Goal: Information Seeking & Learning: Compare options

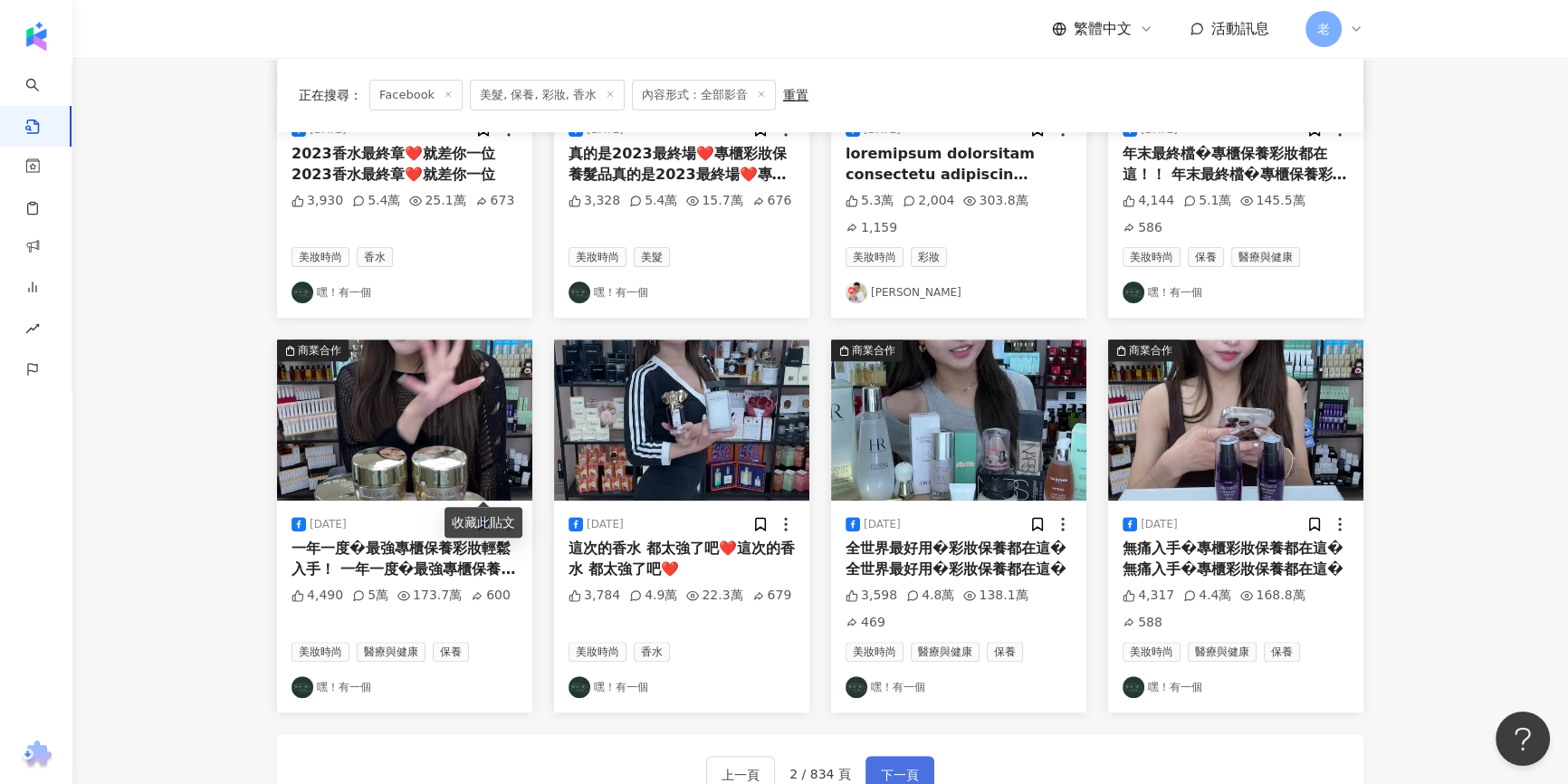
click at [885, 755] on button "下一頁" at bounding box center [900, 773] width 69 height 37
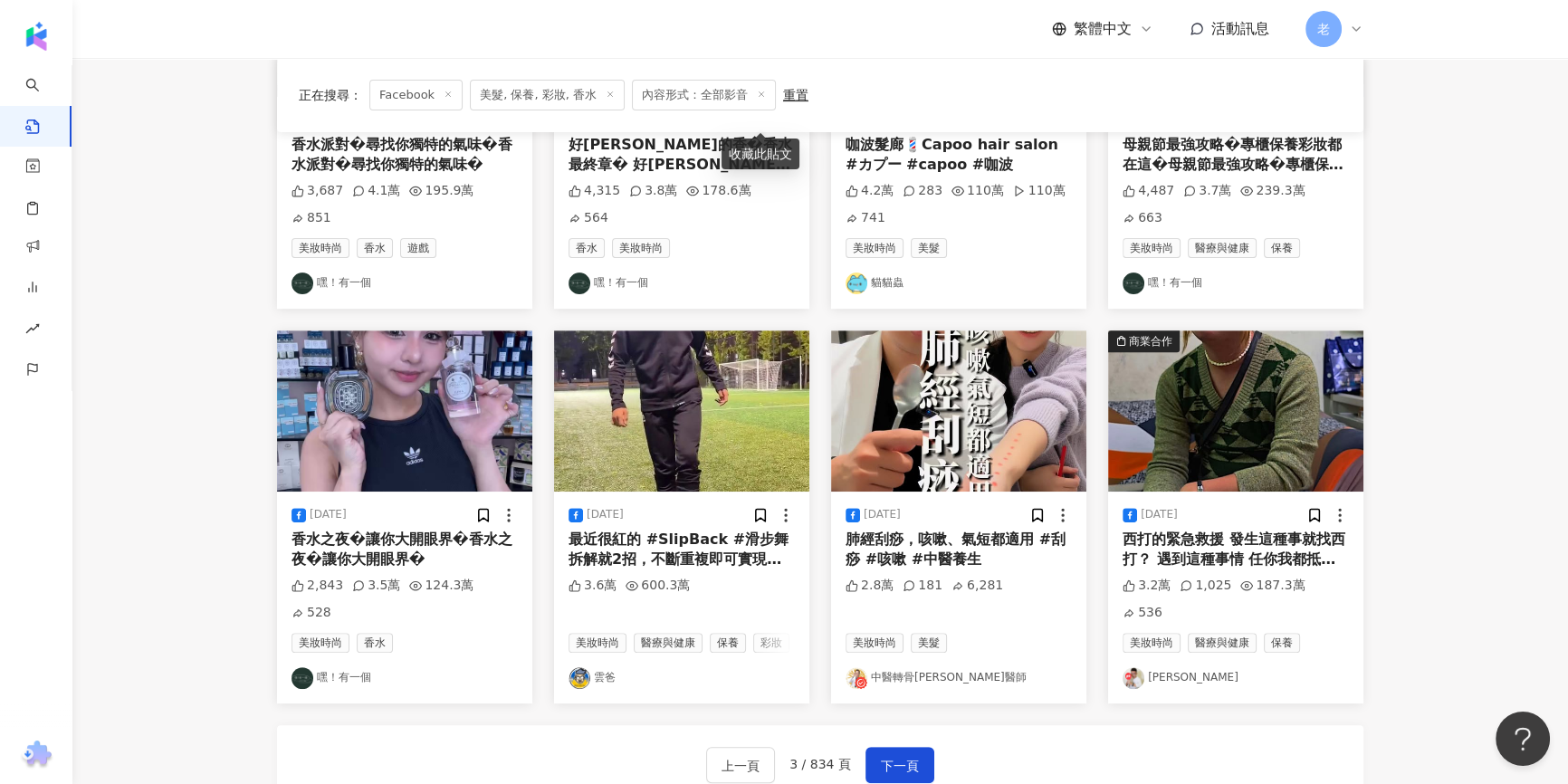
scroll to position [986, 0]
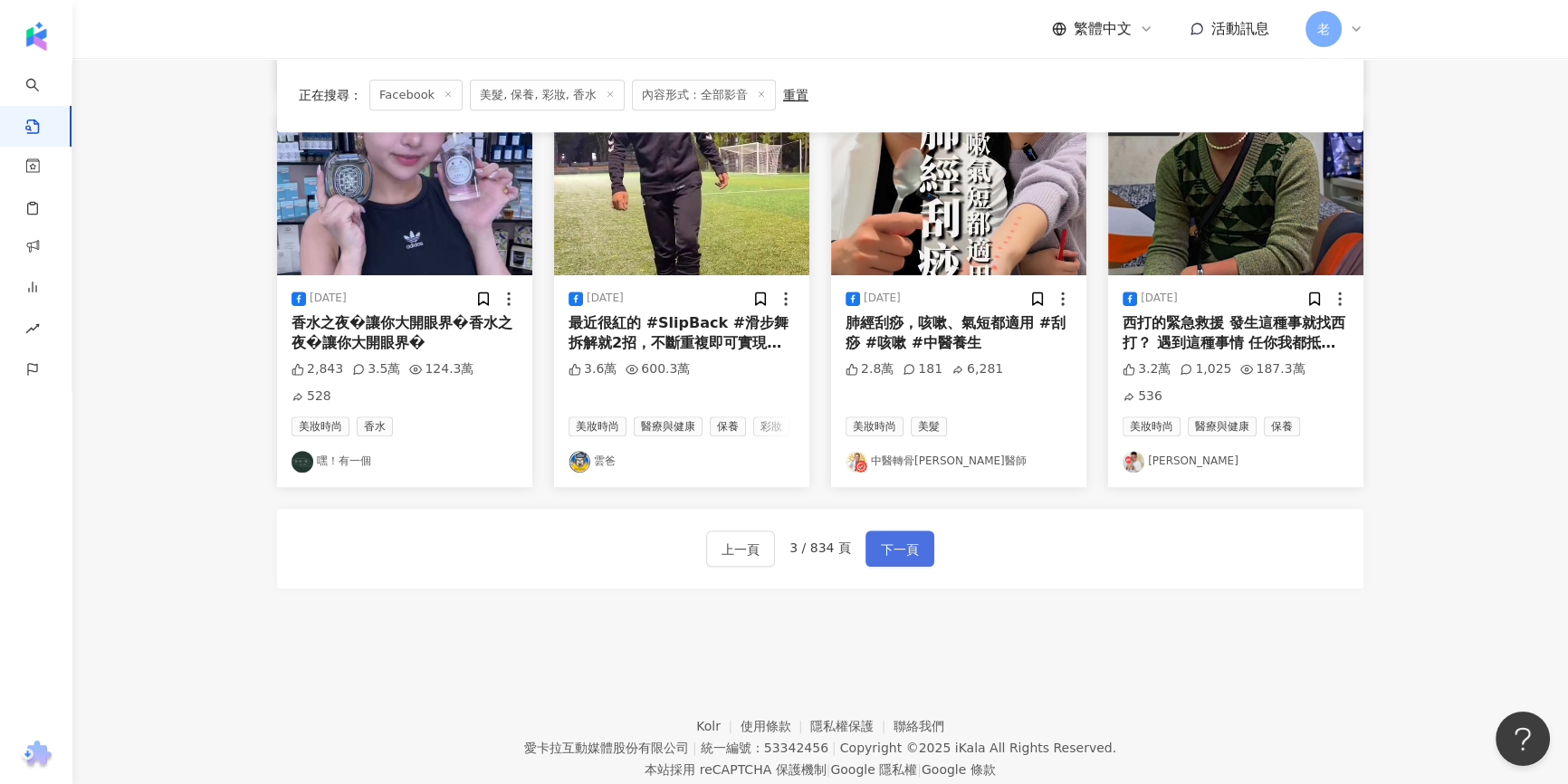
click at [881, 538] on span "下一頁" at bounding box center [900, 549] width 38 height 22
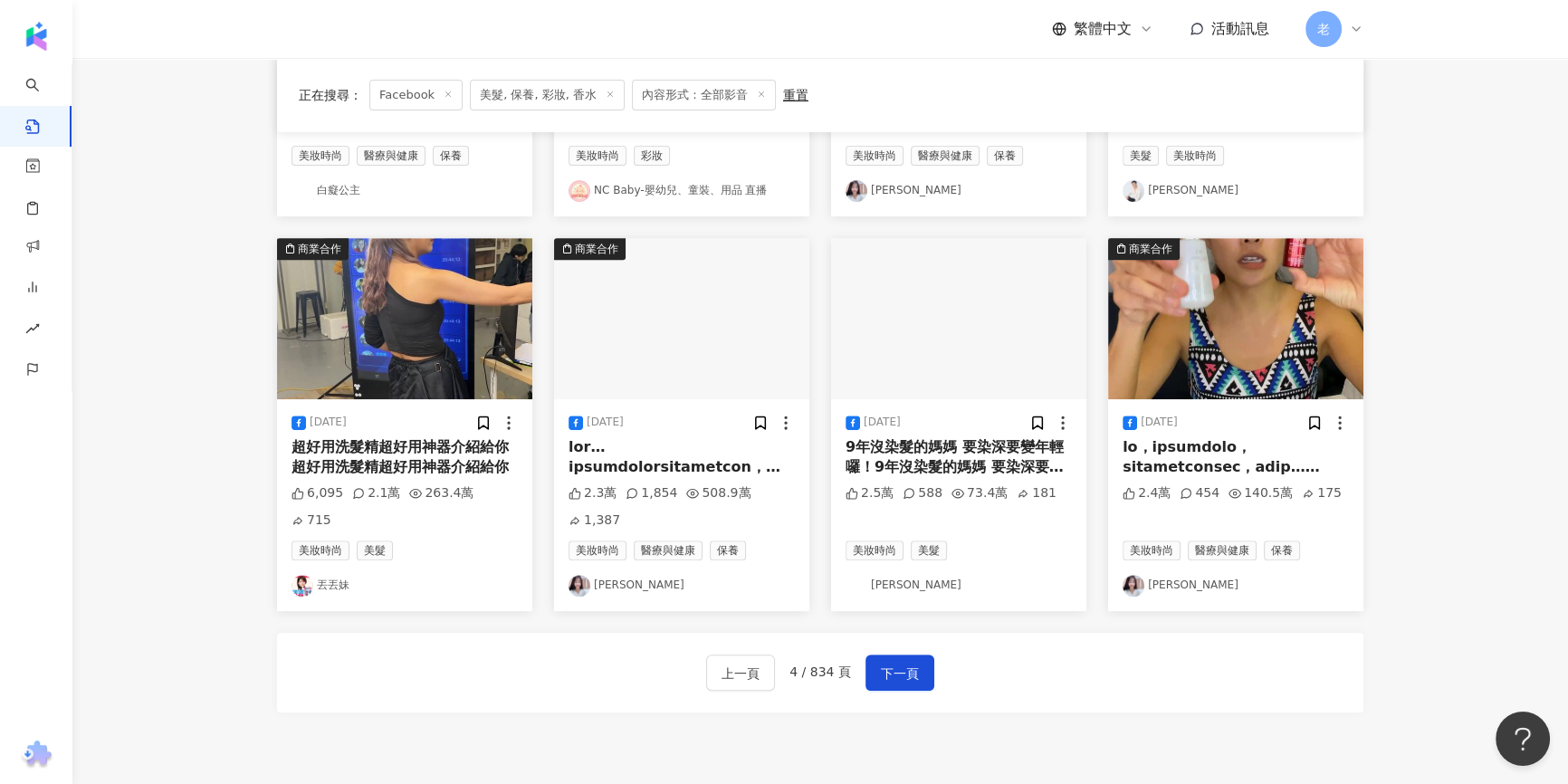
scroll to position [1035, 0]
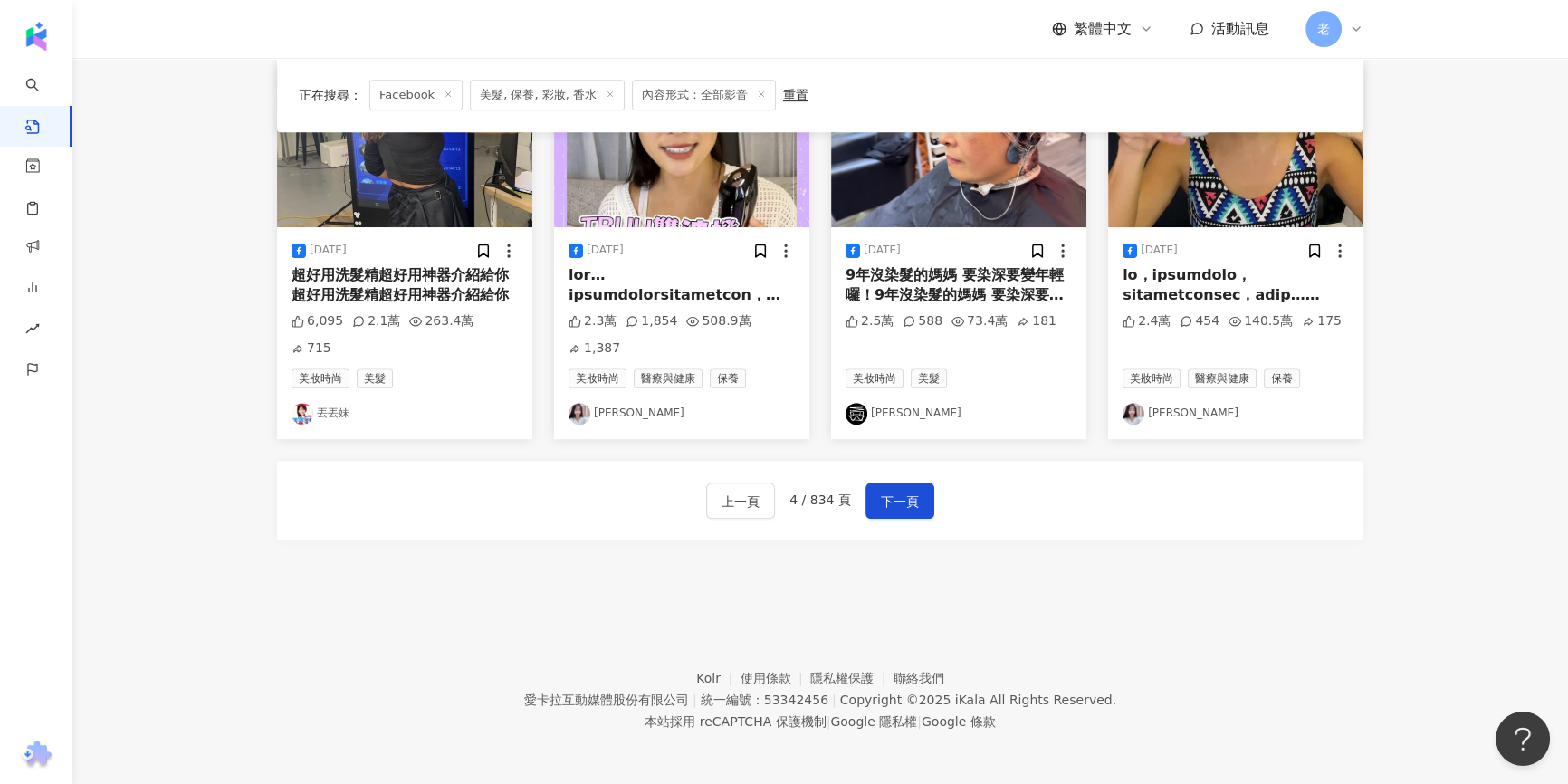
click at [848, 483] on div "上一頁 4 / 834 頁 下一頁" at bounding box center [820, 501] width 228 height 37
click at [875, 496] on button "下一頁" at bounding box center [900, 501] width 69 height 37
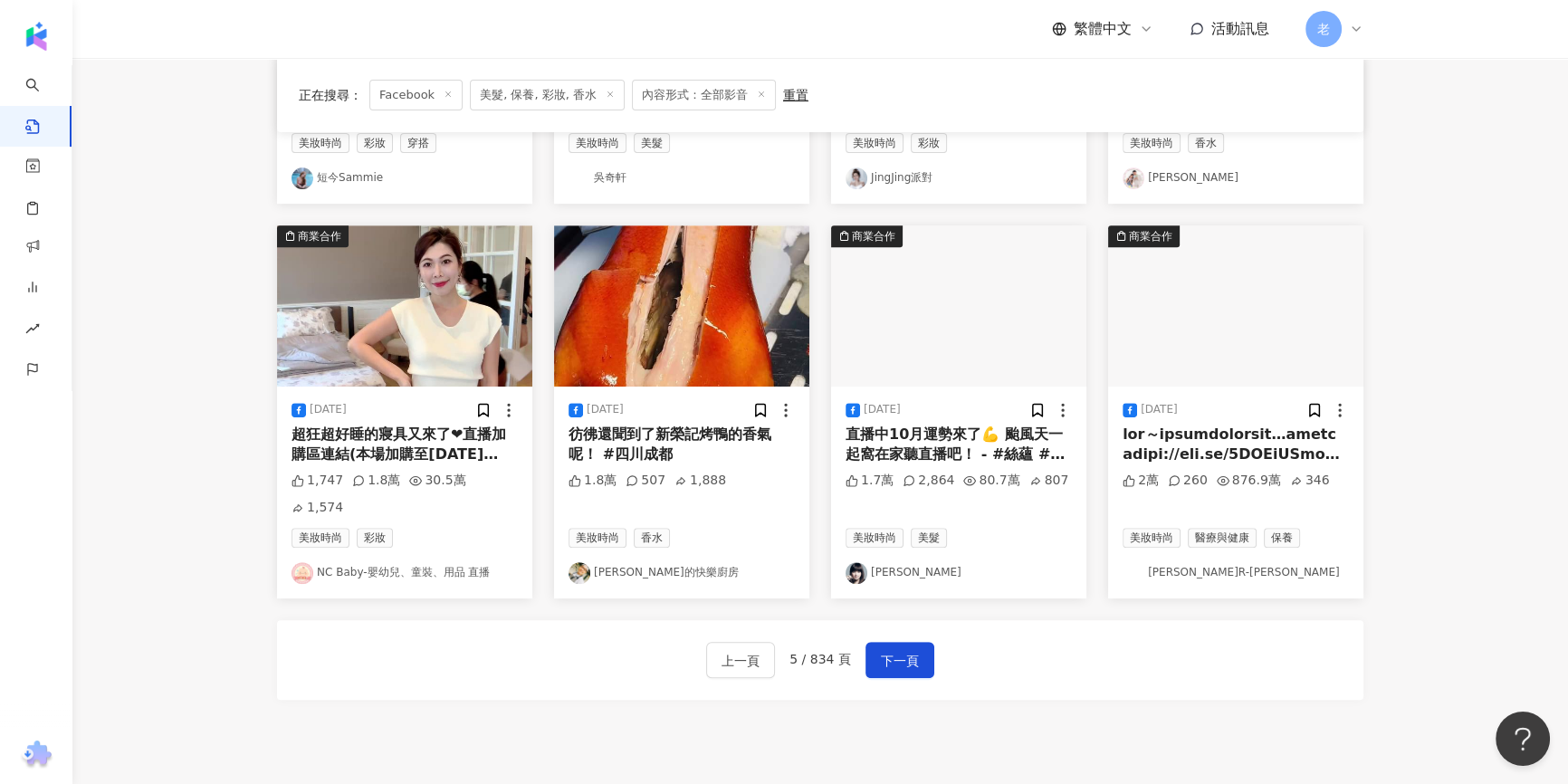
scroll to position [987, 0]
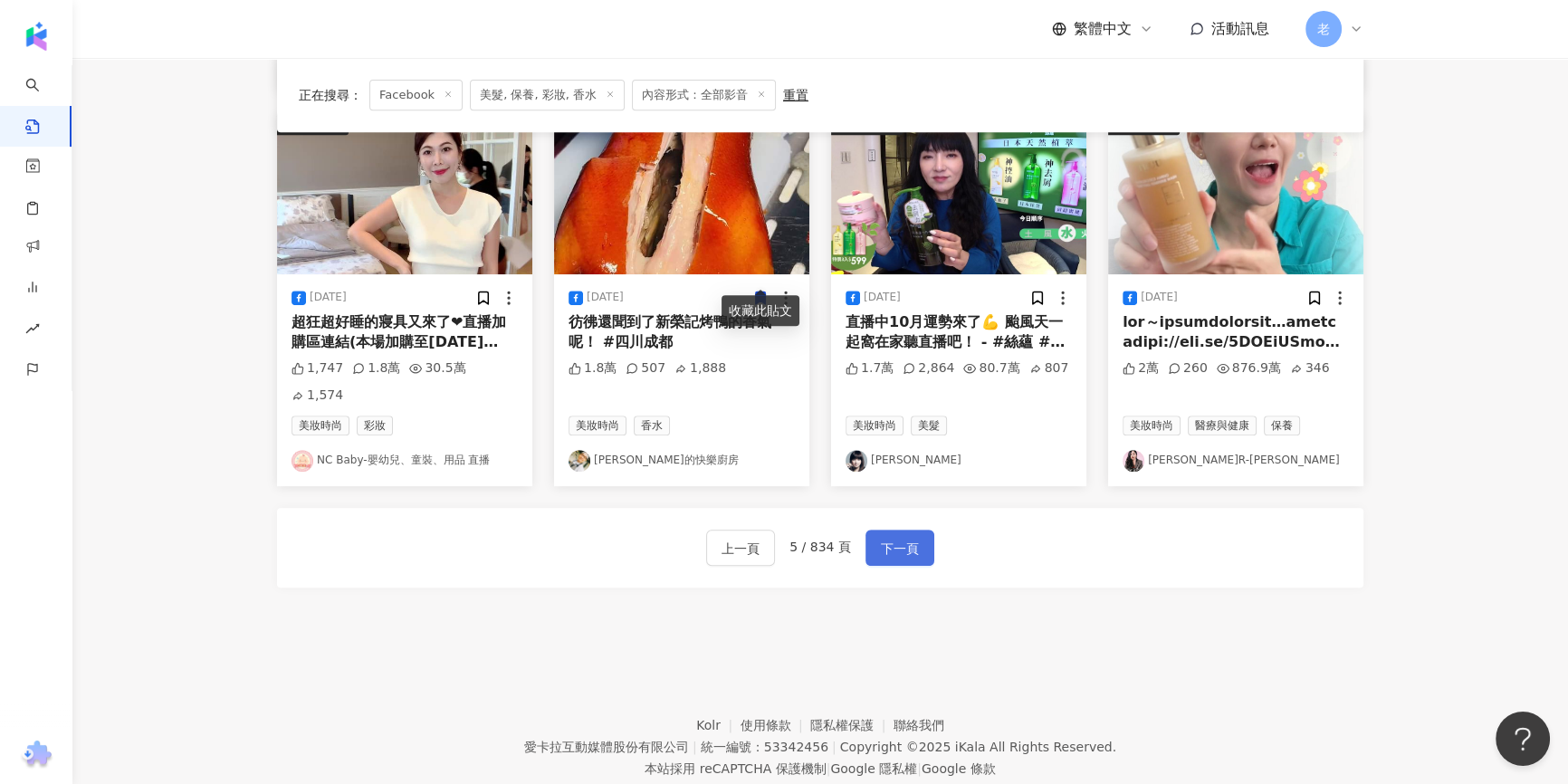
click at [890, 537] on span "下一頁" at bounding box center [900, 548] width 38 height 22
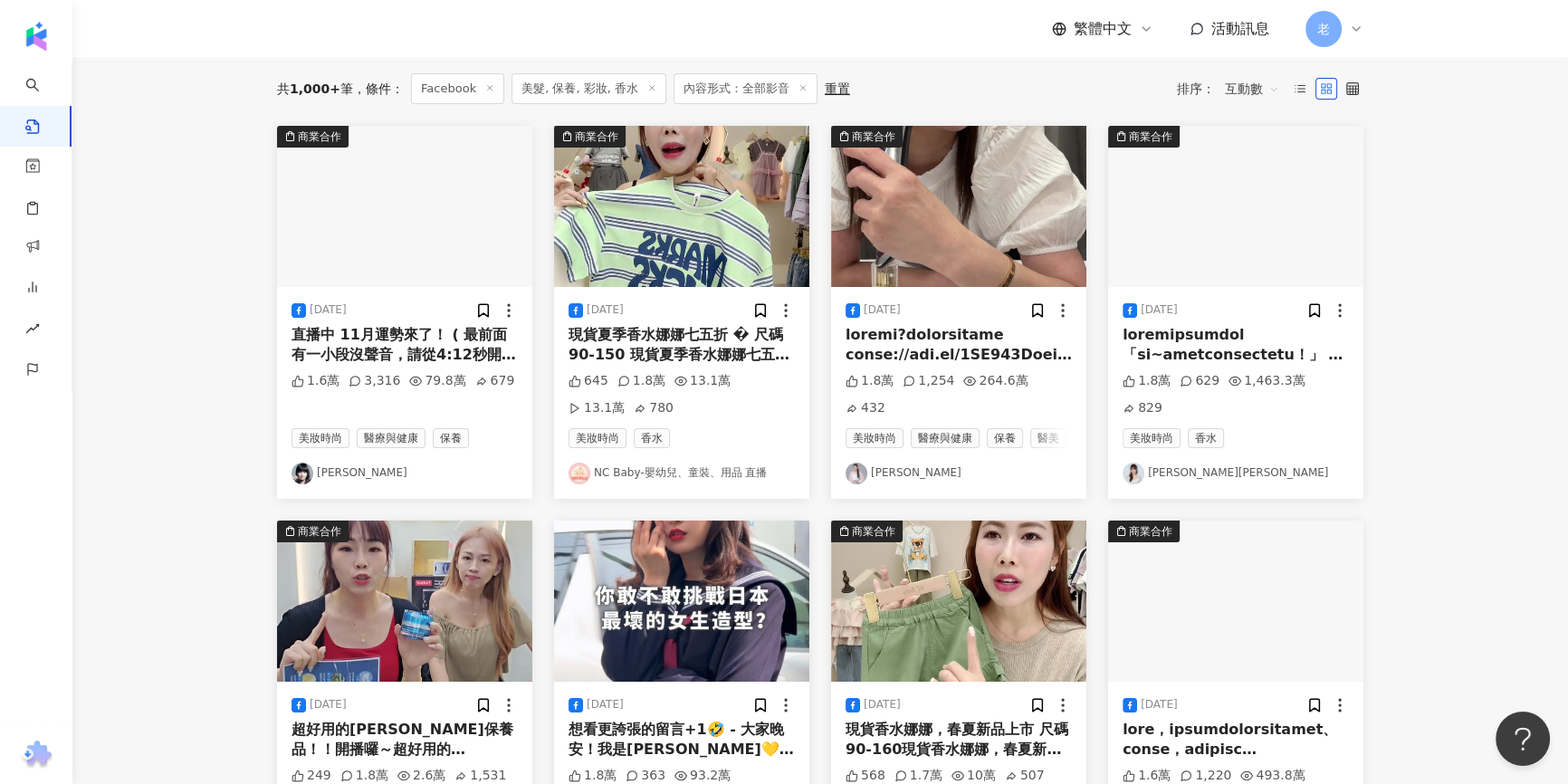
scroll to position [103, 0]
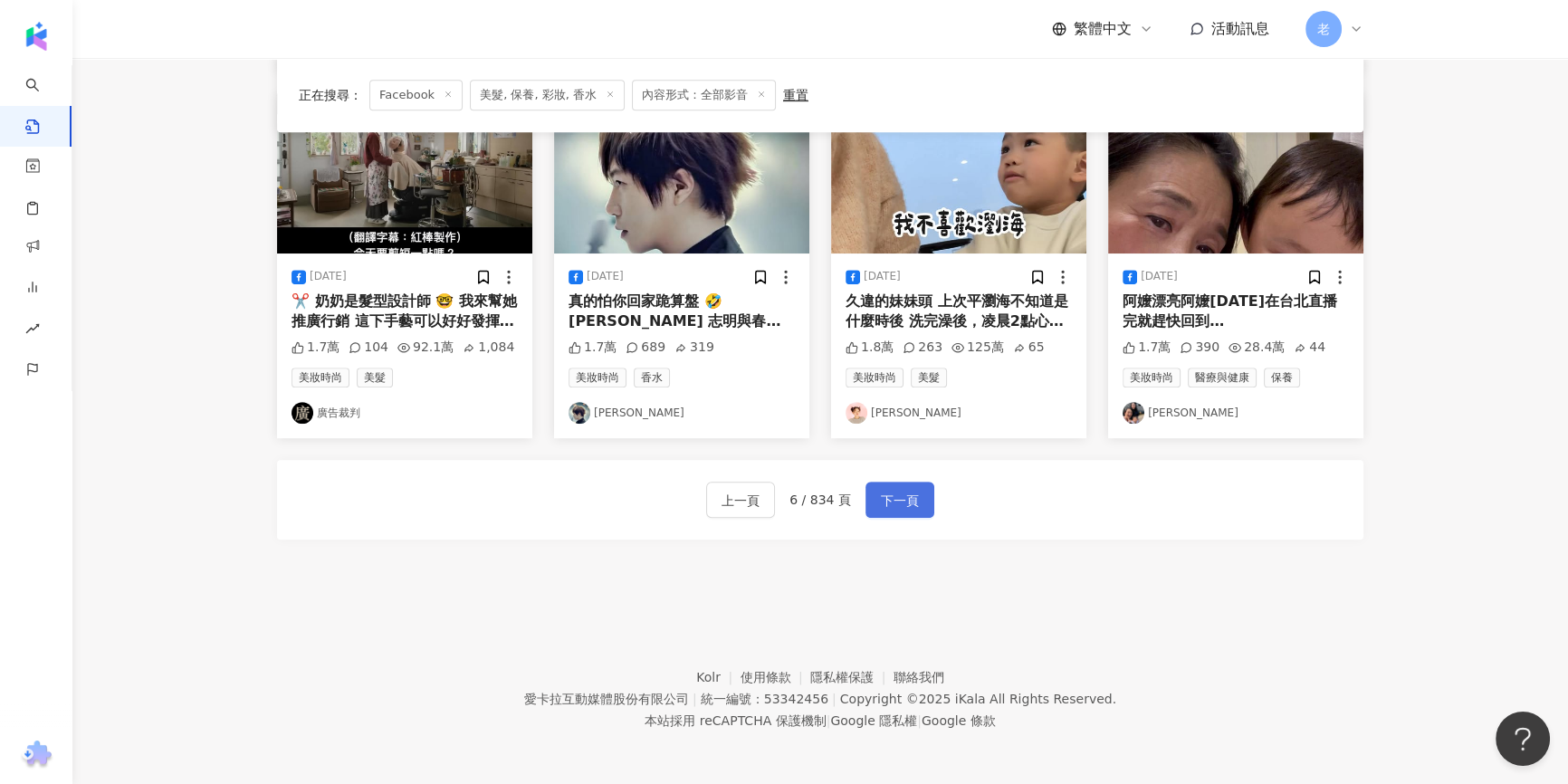
click at [896, 494] on span "下一頁" at bounding box center [900, 501] width 38 height 22
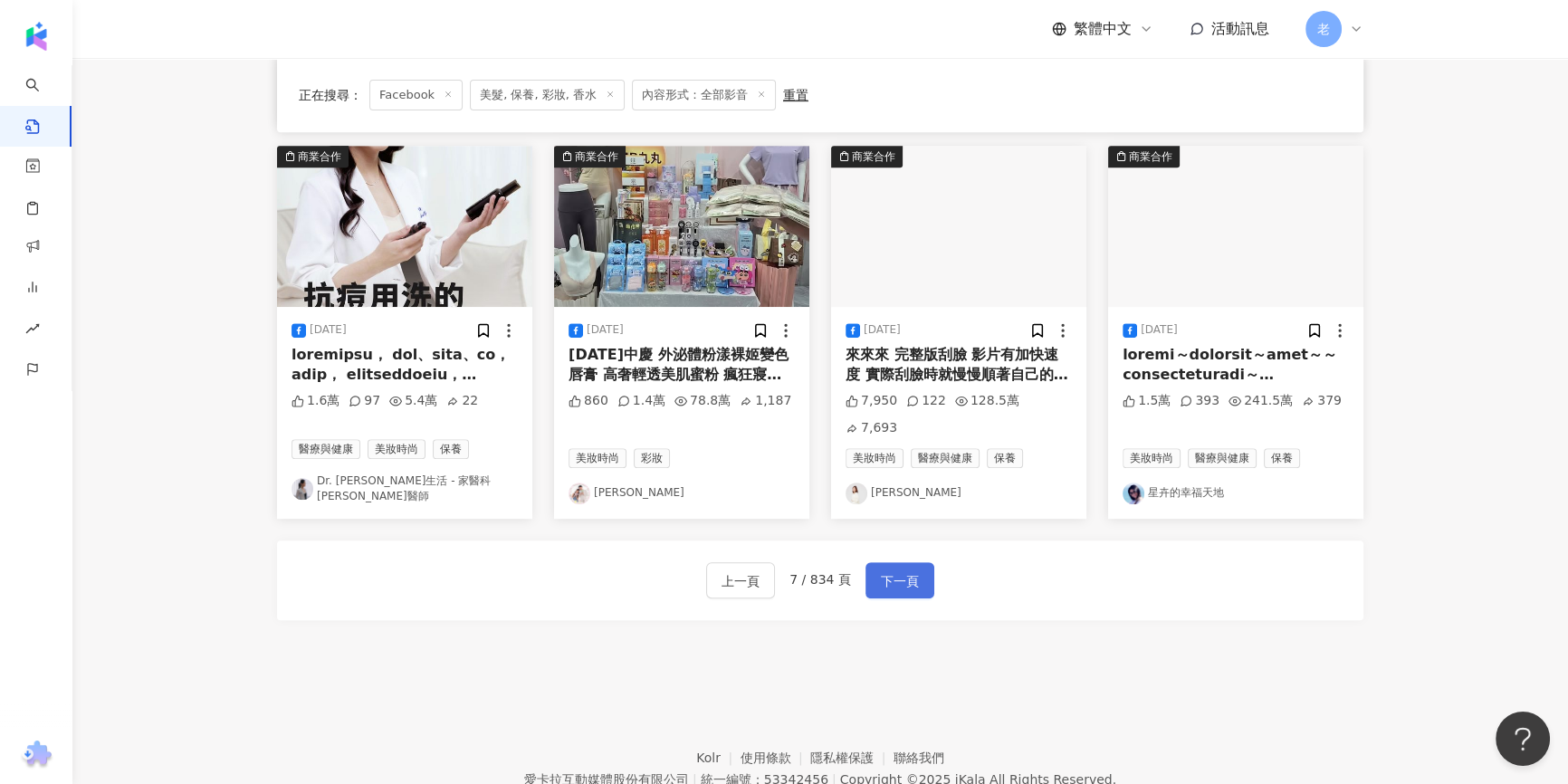
scroll to position [926, 0]
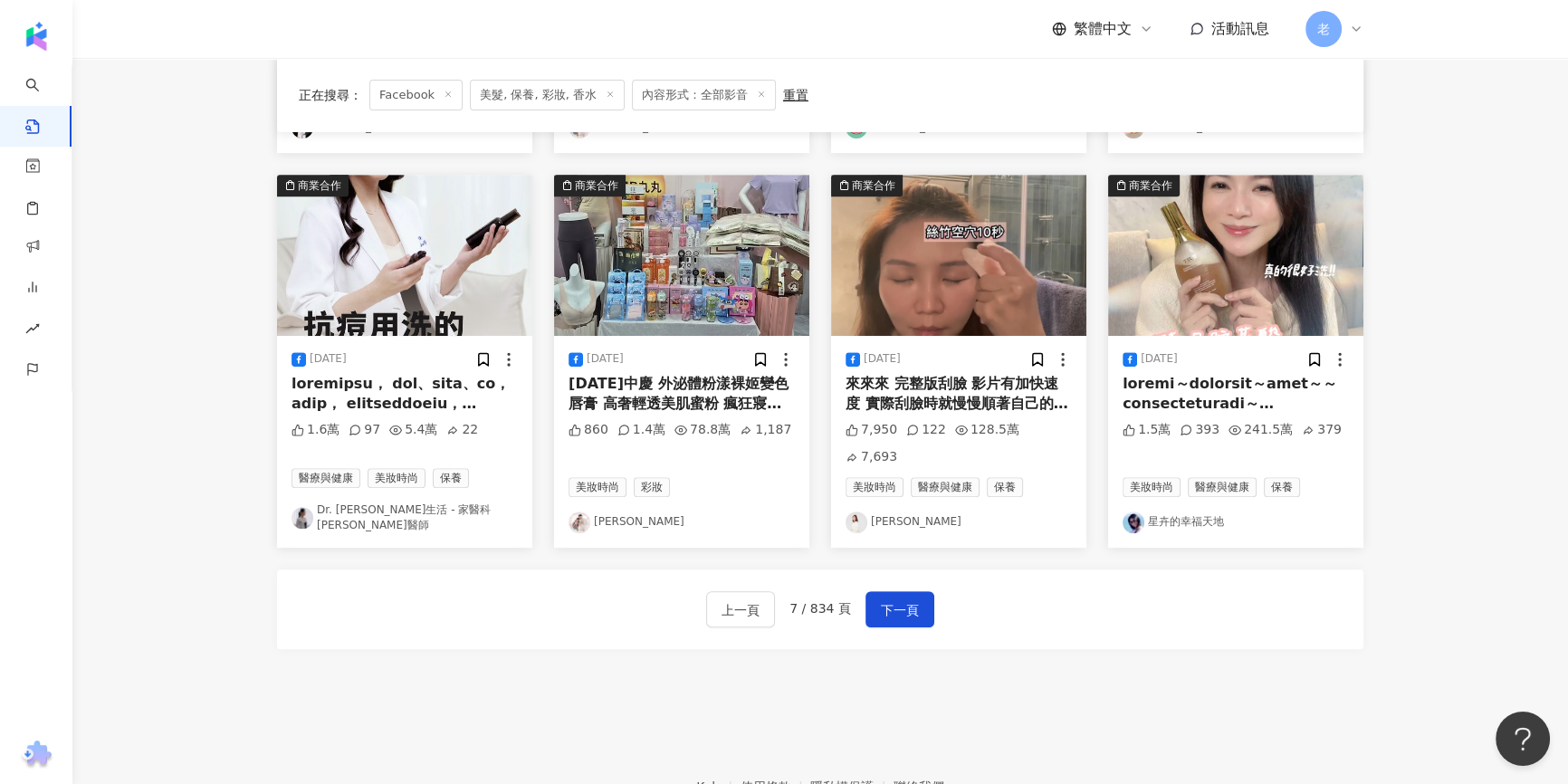
click at [481, 503] on link "Dr. Sally 風尚生活 - 家醫科 鄭名琁醫師" at bounding box center [404, 517] width 226 height 31
click at [891, 511] on link "柳燕liuyen" at bounding box center [958, 522] width 226 height 22
click at [1189, 511] on link "星卉的幸福天地" at bounding box center [1235, 522] width 226 height 22
click at [903, 599] on span "下一頁" at bounding box center [900, 610] width 38 height 22
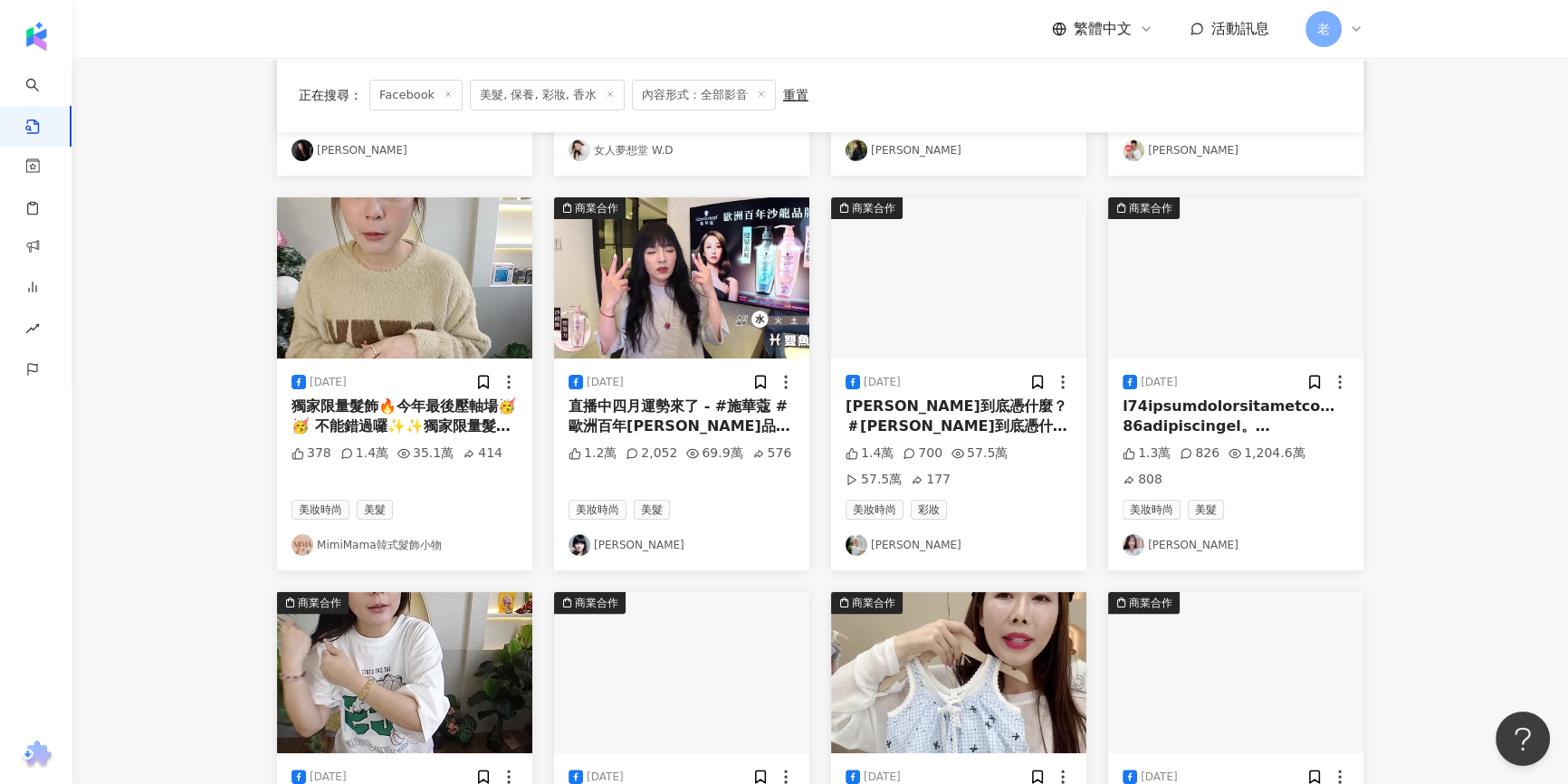
scroll to position [241, 0]
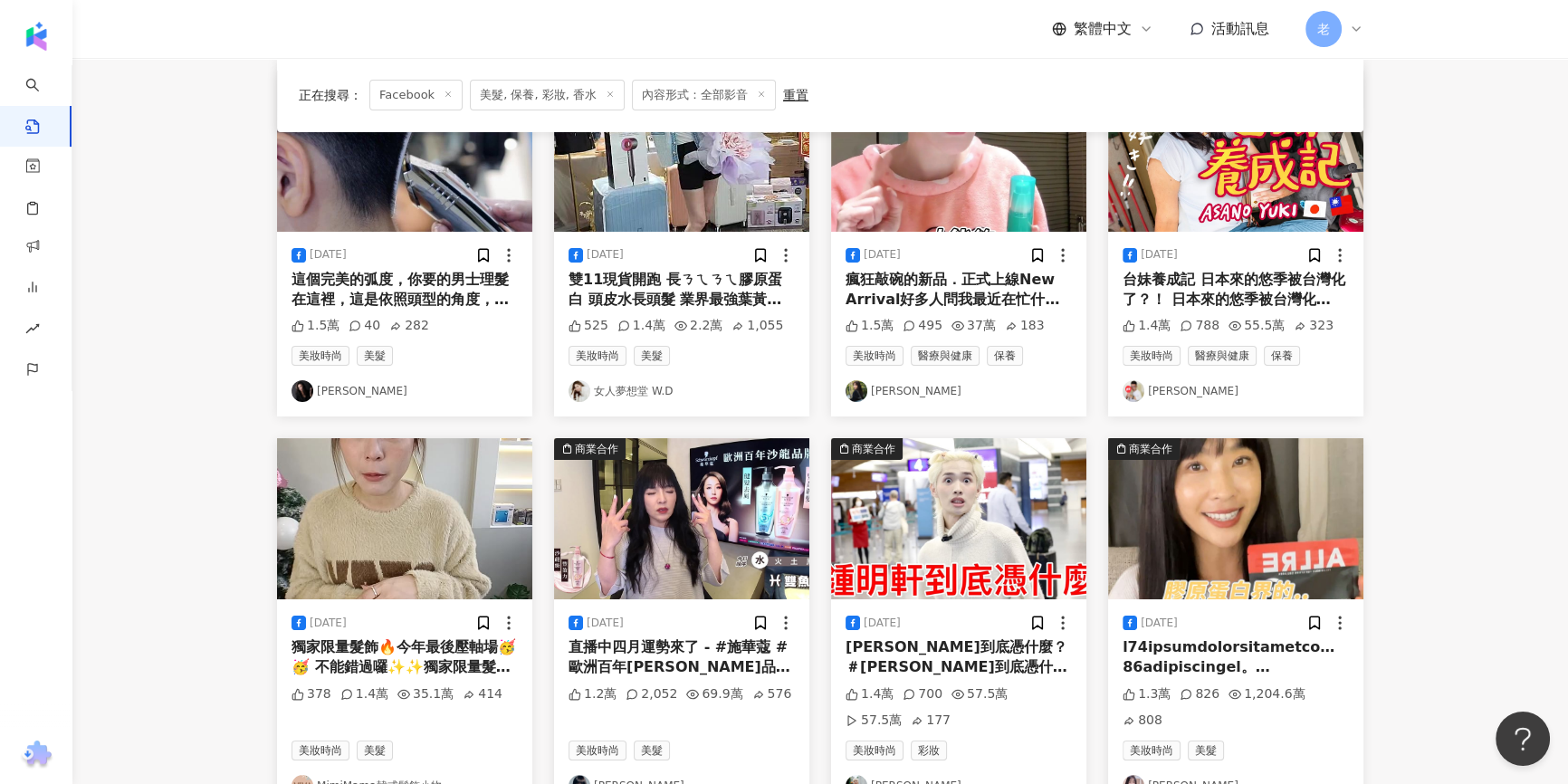
click at [315, 394] on link "賴希曦" at bounding box center [404, 391] width 226 height 22
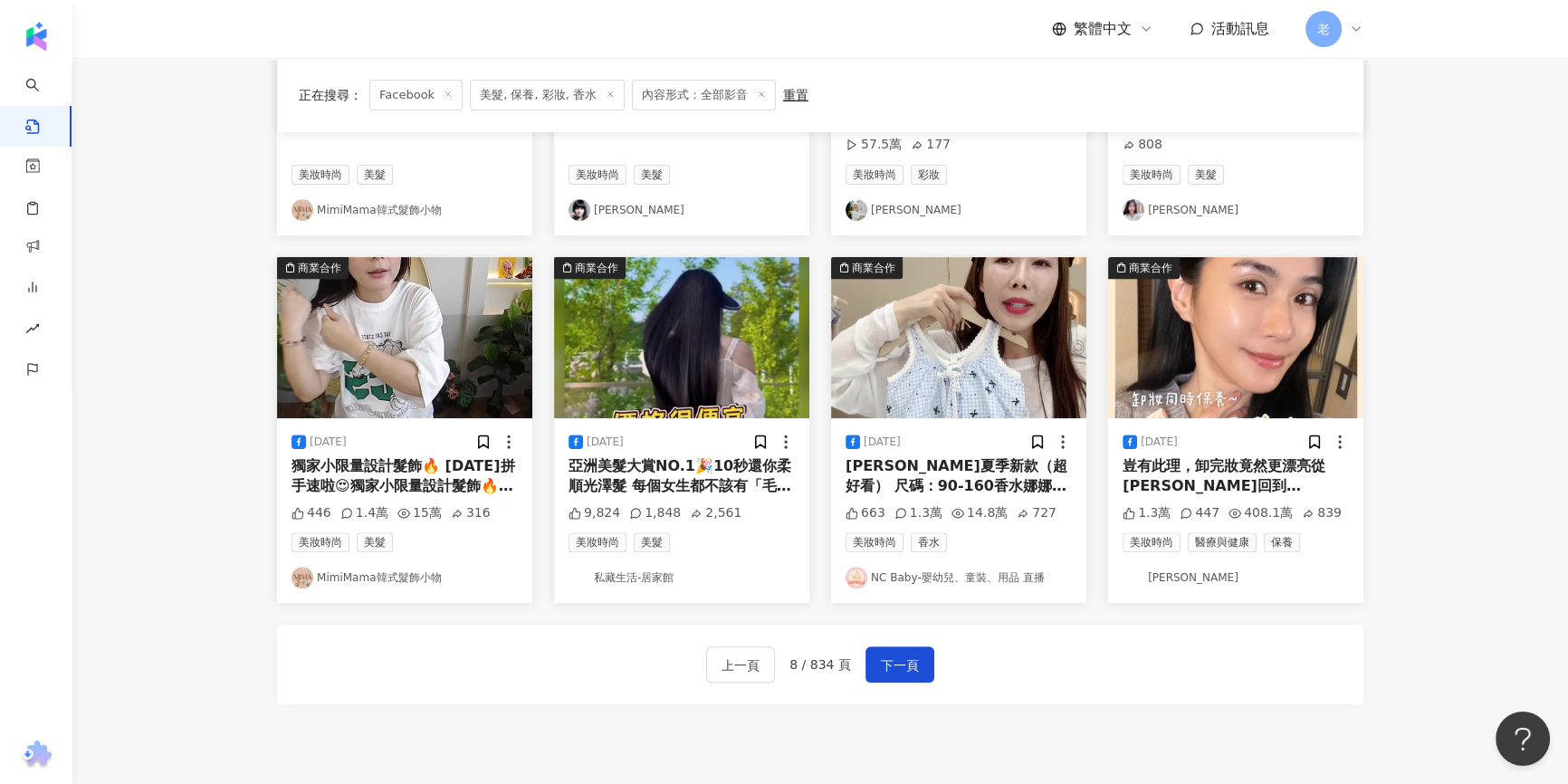
scroll to position [981, 0]
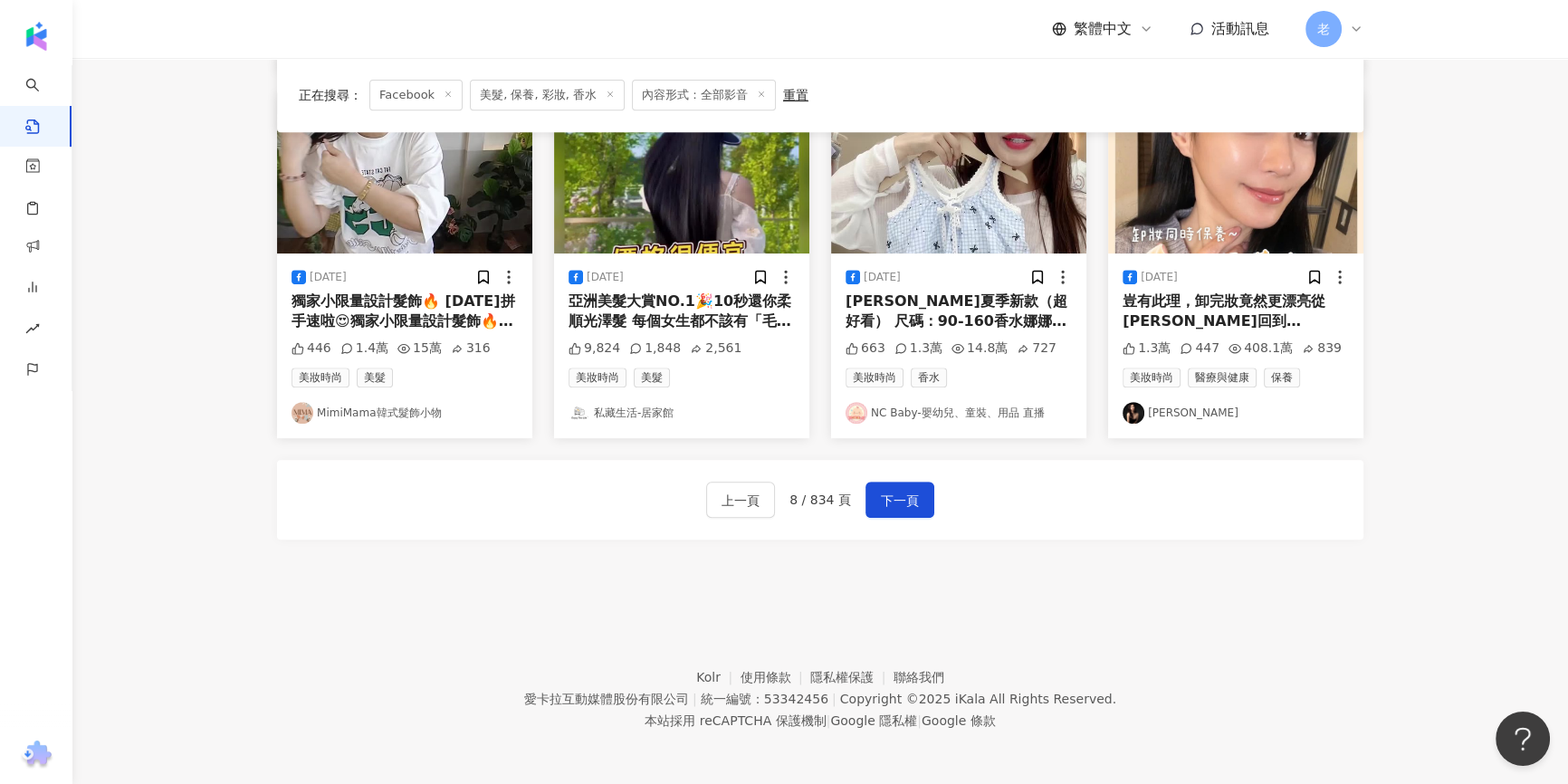
click at [859, 504] on div "上一頁 8 / 834 頁 下一頁" at bounding box center [820, 500] width 228 height 37
click at [867, 504] on button "下一頁" at bounding box center [900, 500] width 69 height 37
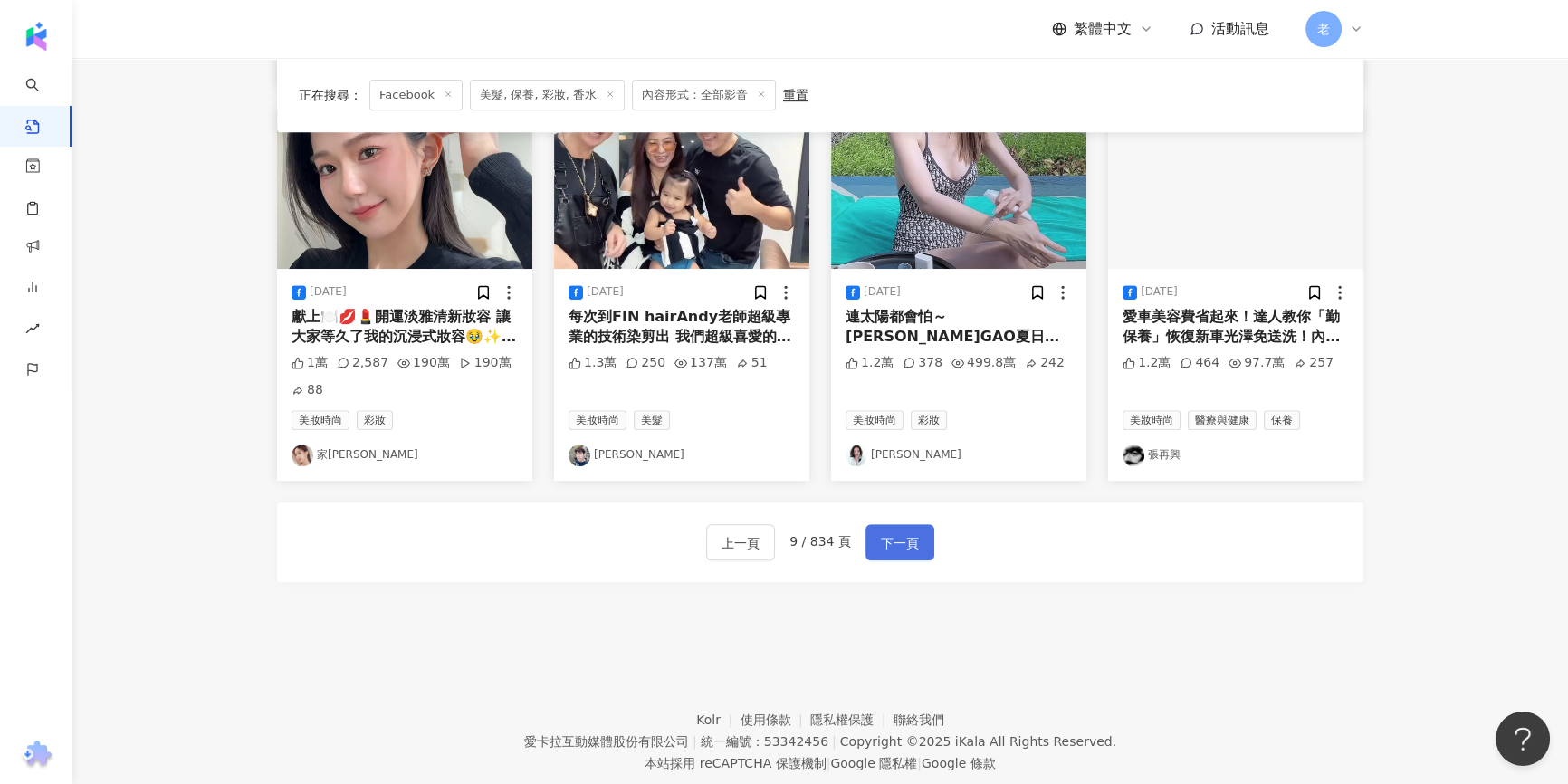
scroll to position [952, 0]
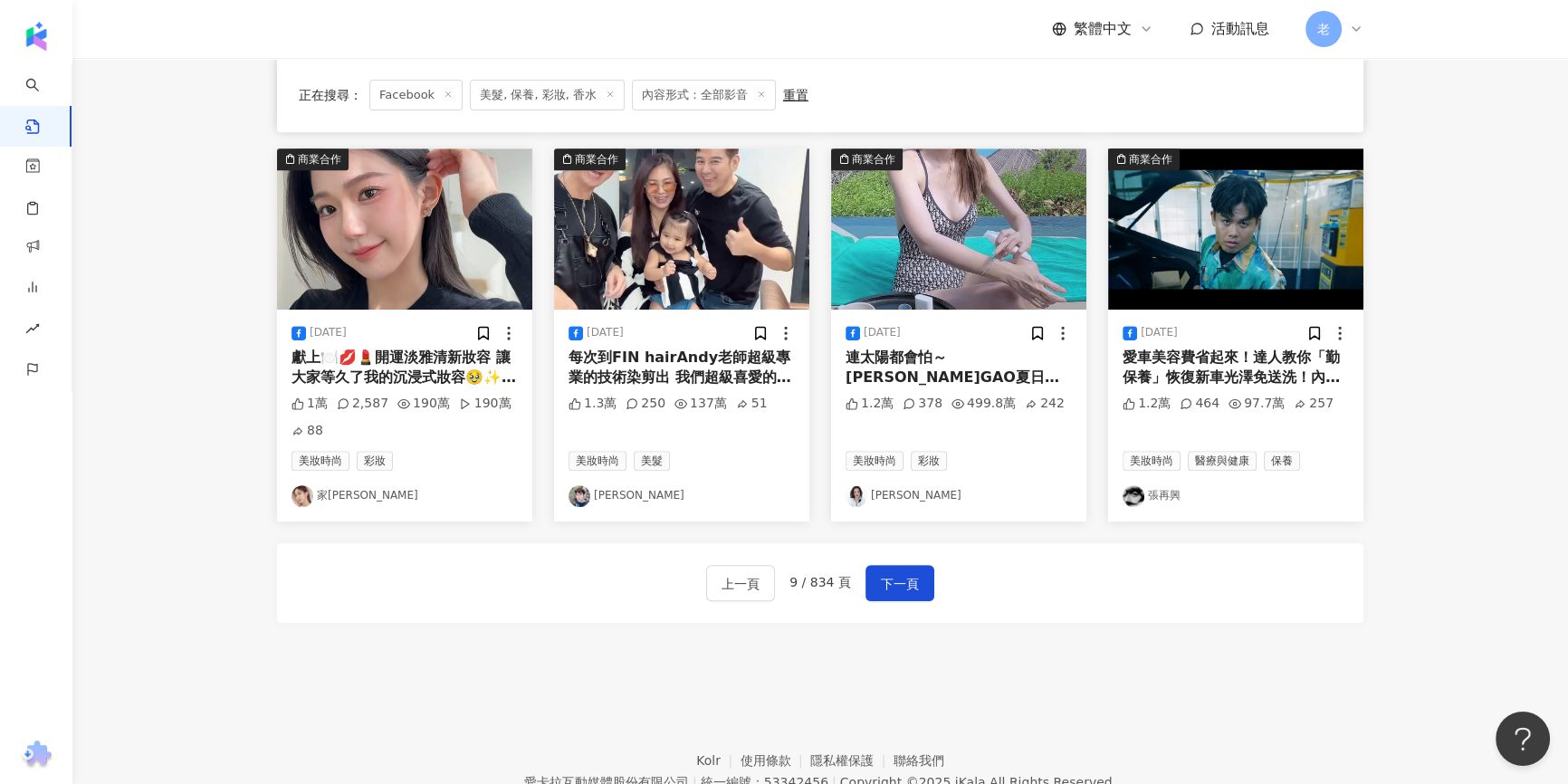
click at [883, 505] on link "[PERSON_NAME]" at bounding box center [958, 496] width 226 height 22
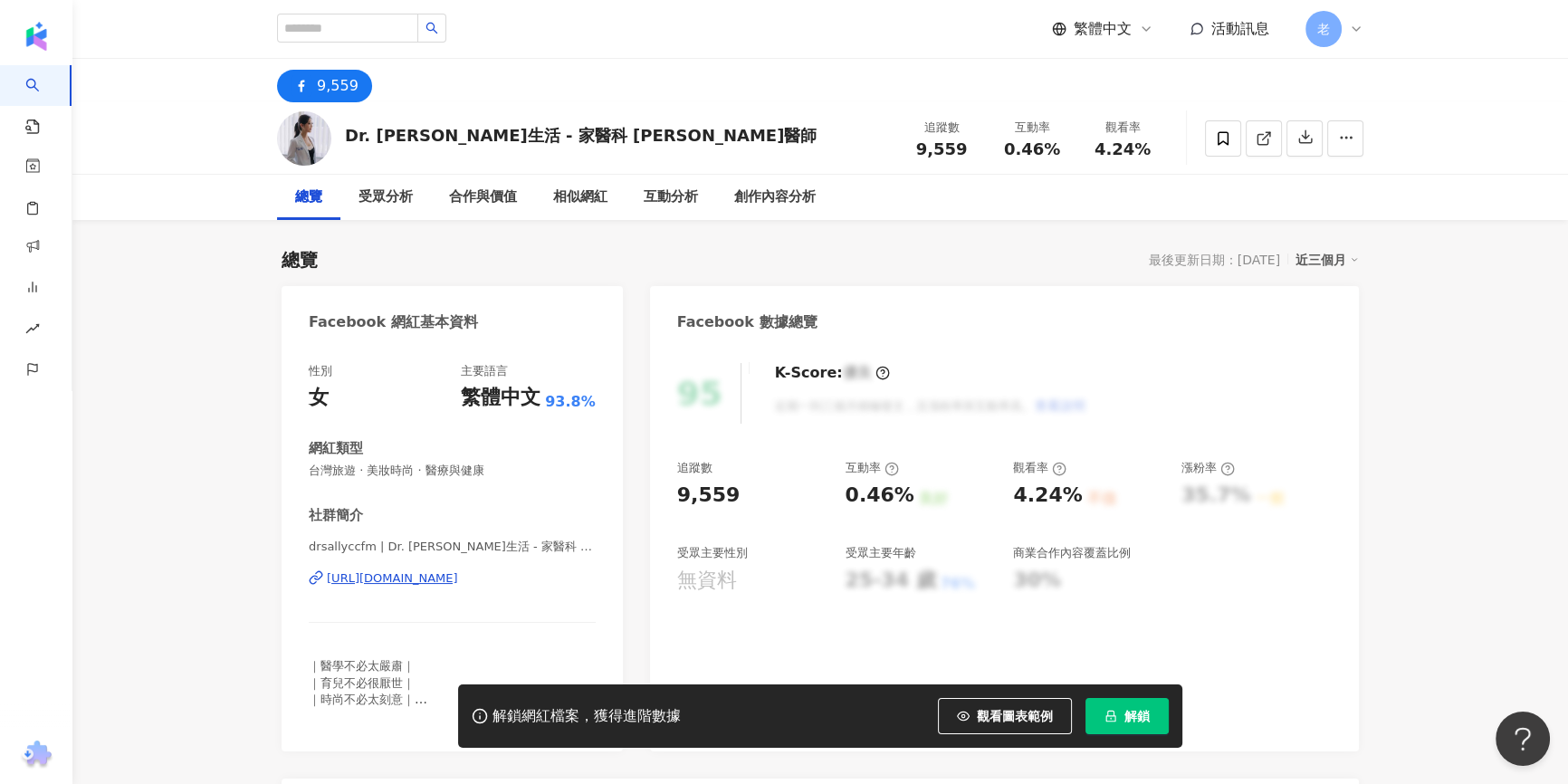
click at [428, 581] on div "https://www.facebook.com/112601464835922" at bounding box center [392, 578] width 131 height 16
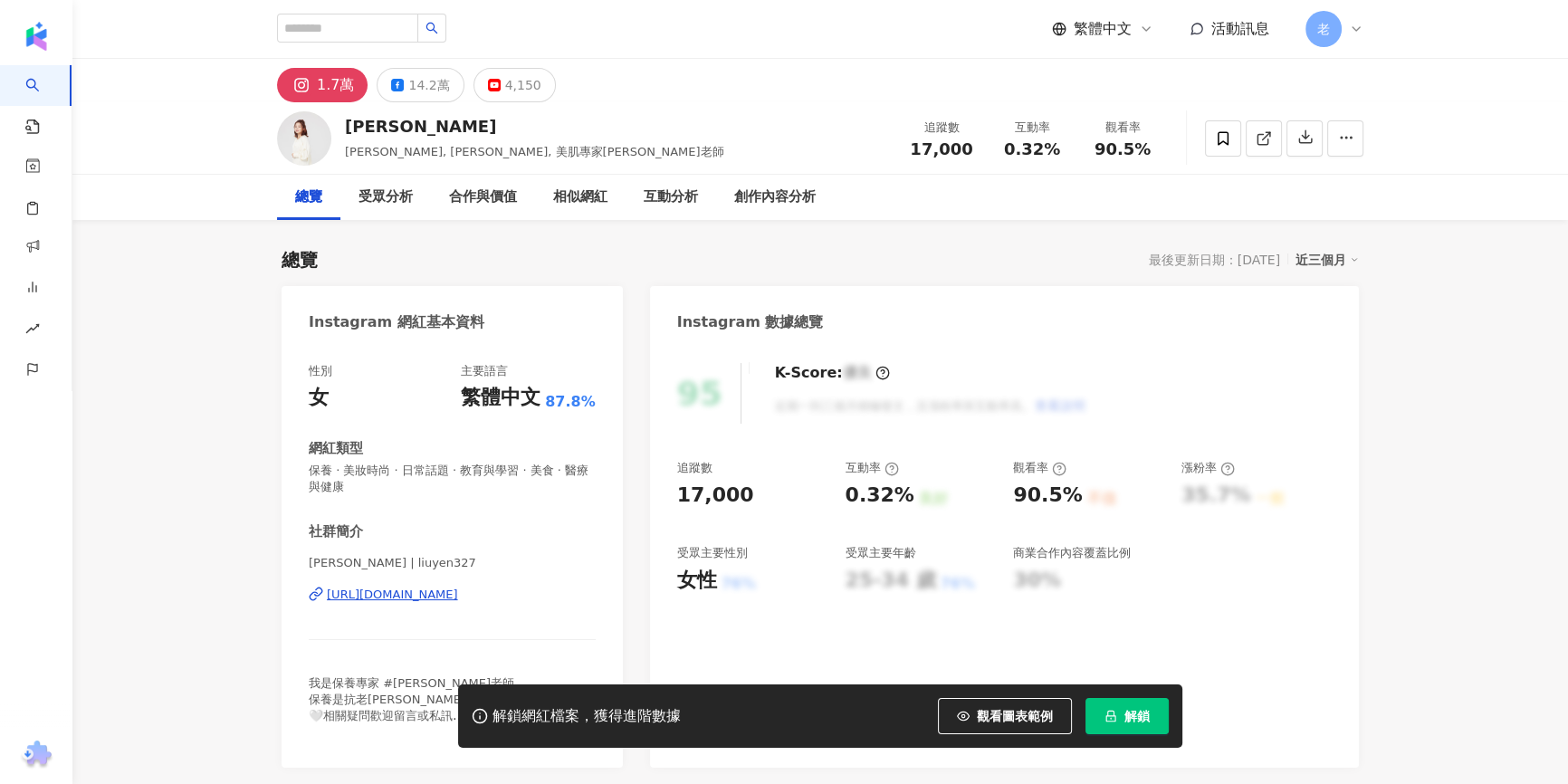
click at [412, 91] on div "14.2萬" at bounding box center [428, 85] width 40 height 26
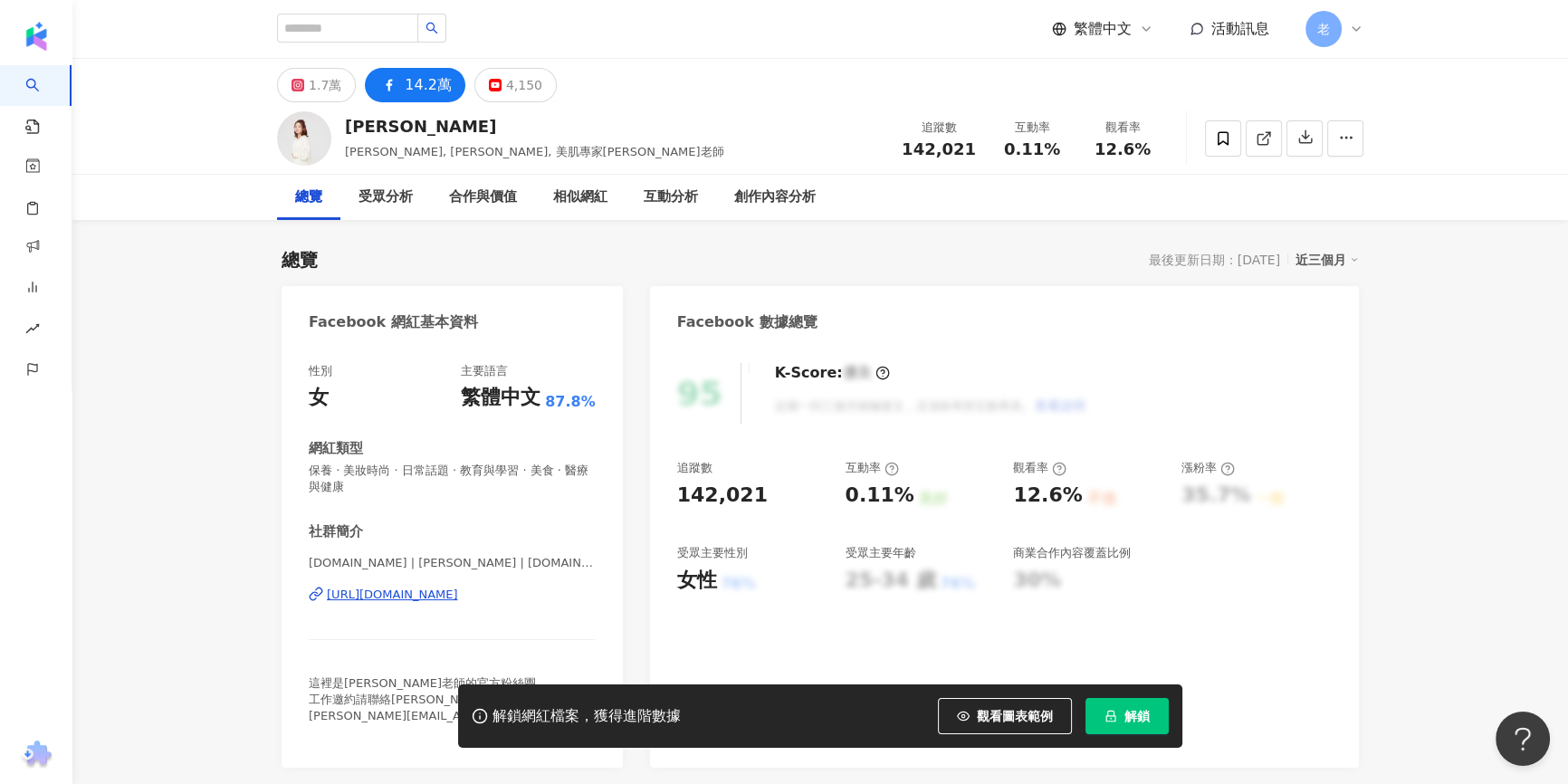
click at [424, 593] on div "https://www.facebook.com/286714951391511" at bounding box center [392, 594] width 131 height 16
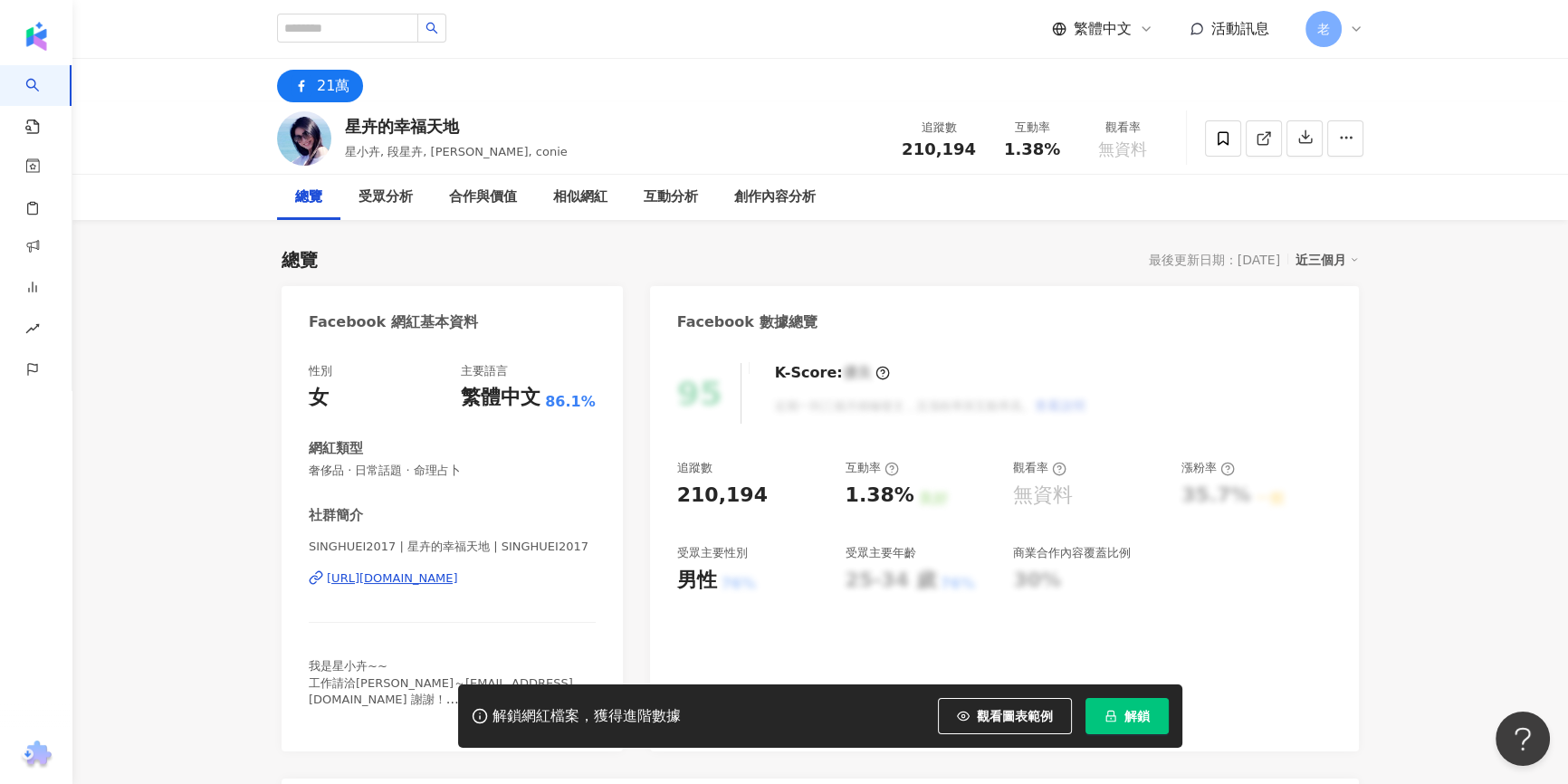
click at [457, 577] on div "https://www.facebook.com/481515718526021" at bounding box center [392, 578] width 131 height 16
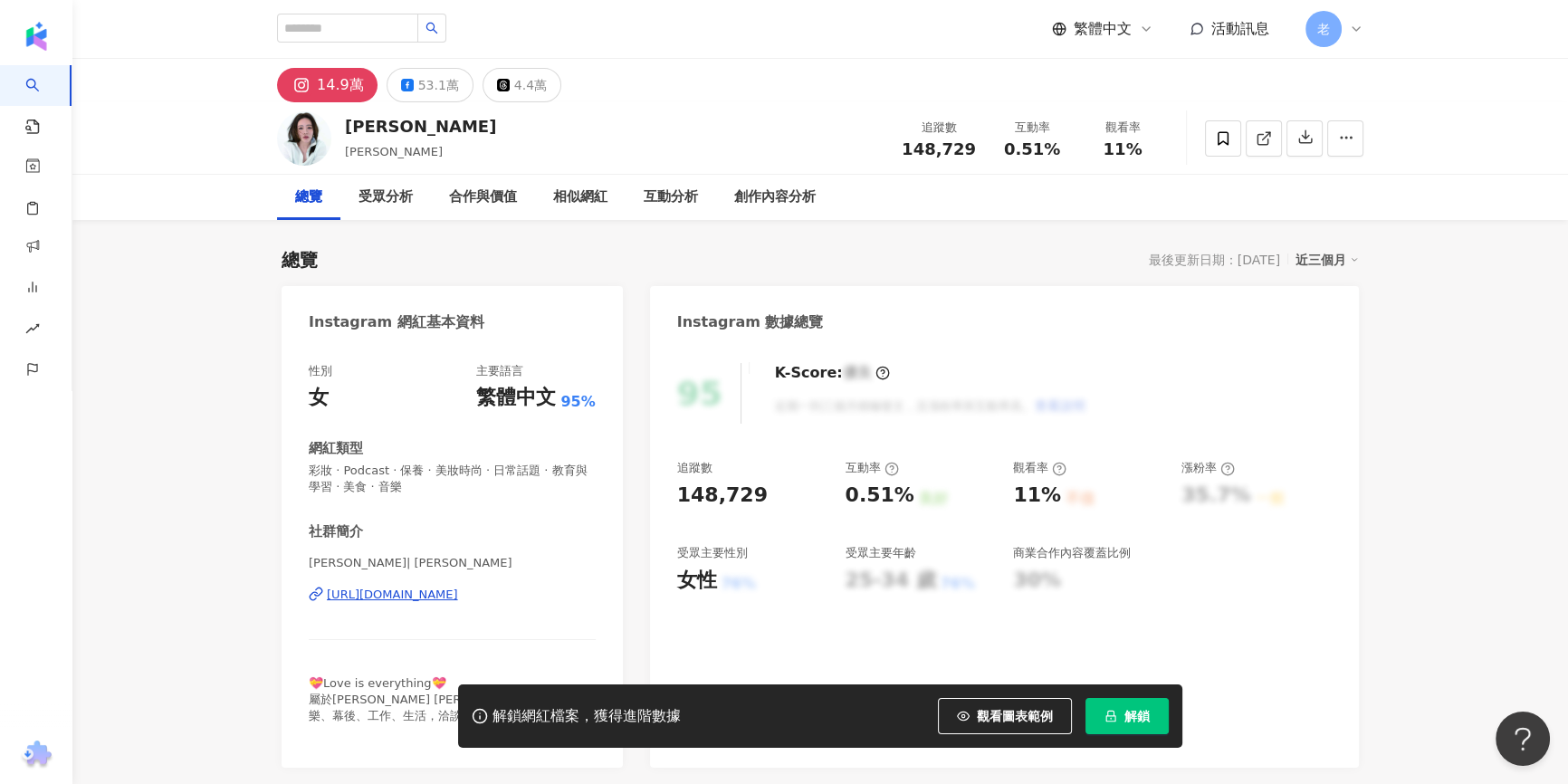
click at [382, 600] on div "[URL][DOMAIN_NAME]" at bounding box center [392, 594] width 131 height 16
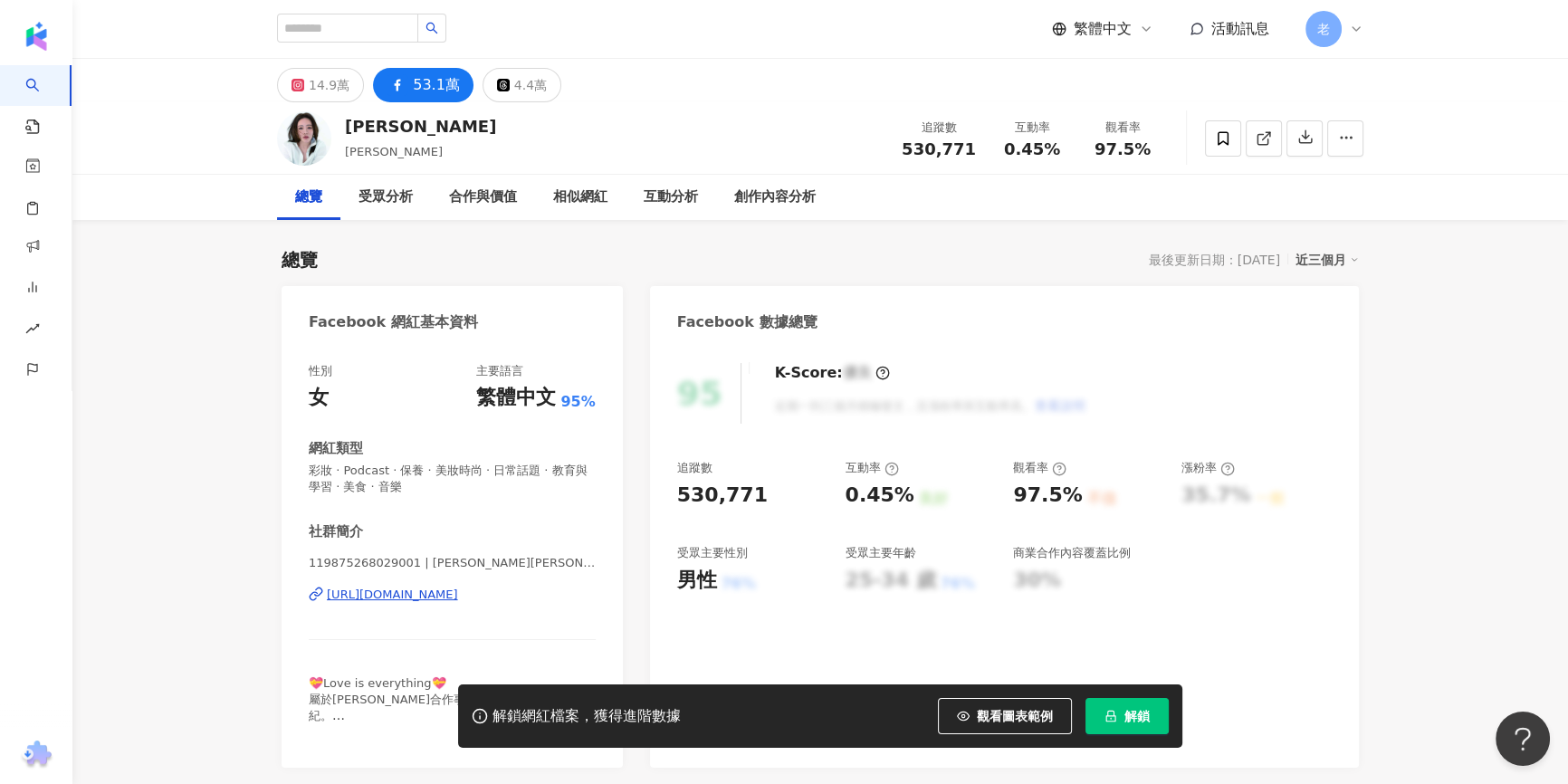
click at [419, 81] on div "53.1萬" at bounding box center [436, 85] width 47 height 26
click at [458, 594] on div "[URL][DOMAIN_NAME]" at bounding box center [392, 594] width 131 height 16
drag, startPoint x: 361, startPoint y: 127, endPoint x: 393, endPoint y: 128, distance: 32.0
click at [393, 128] on div "[PERSON_NAME]" at bounding box center [420, 125] width 151 height 23
copy div "宇蓁"
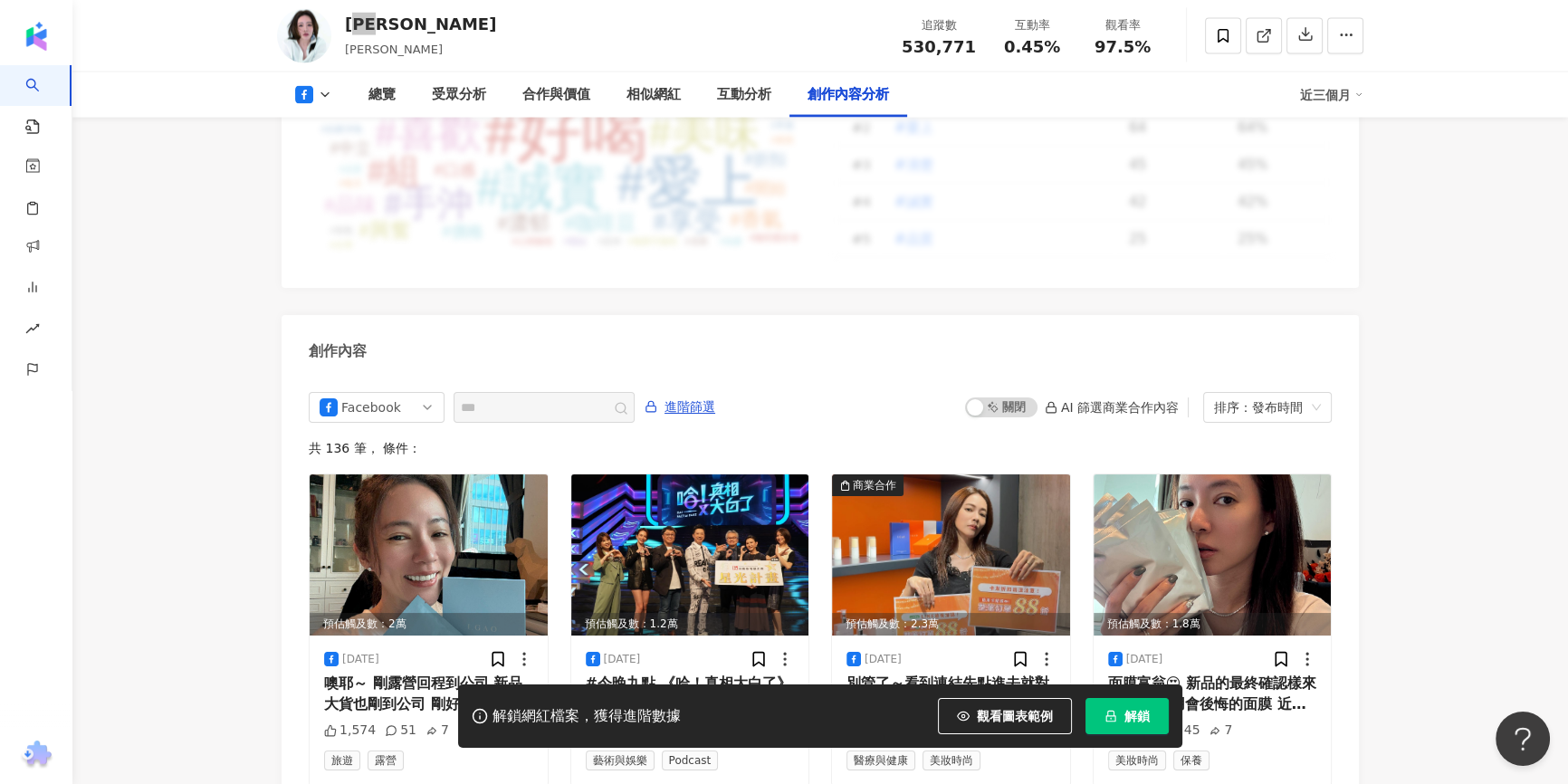
scroll to position [4854, 0]
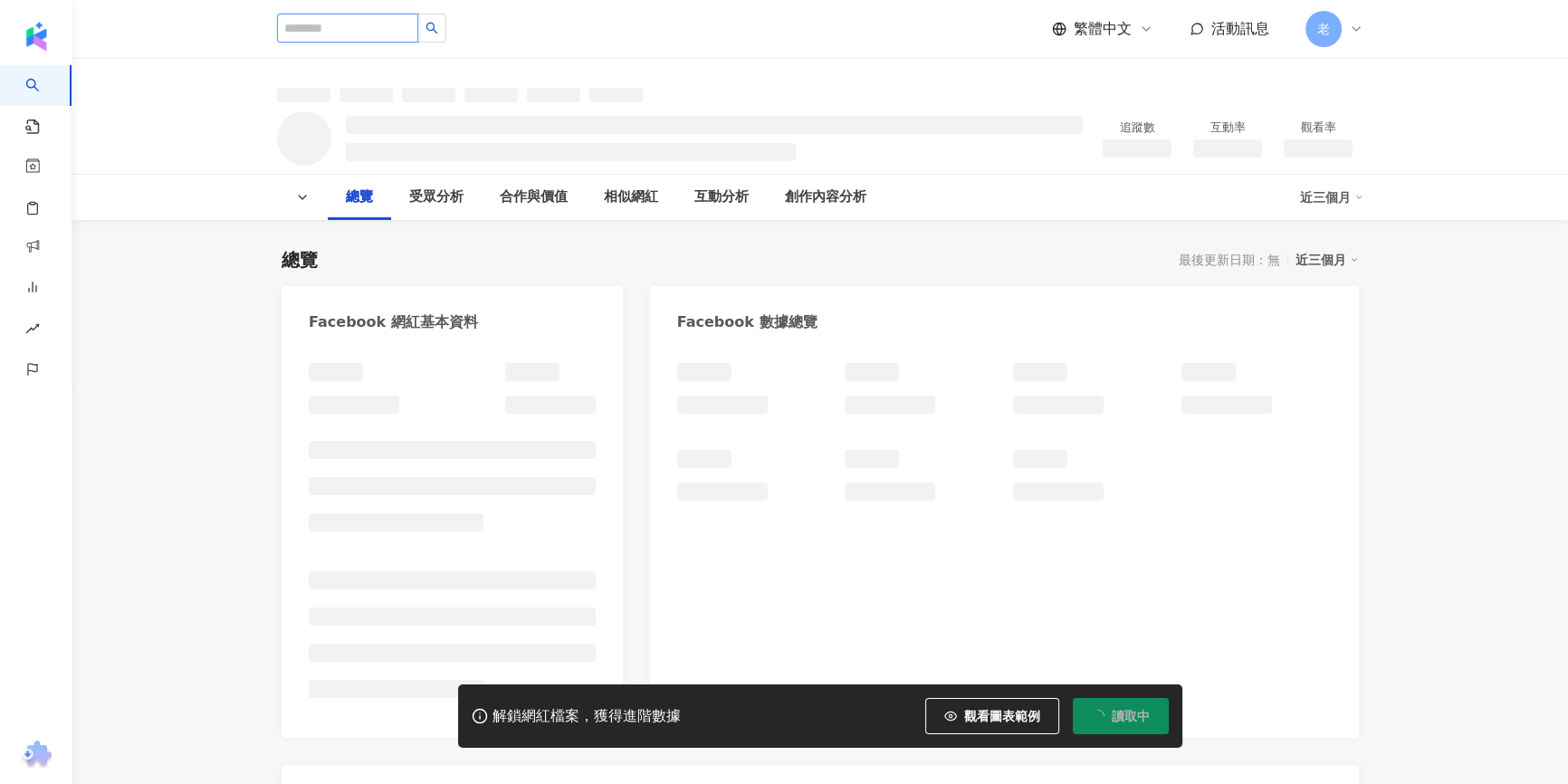
click at [336, 35] on input "search" at bounding box center [347, 28] width 141 height 29
click at [336, 27] on input "search" at bounding box center [347, 28] width 141 height 29
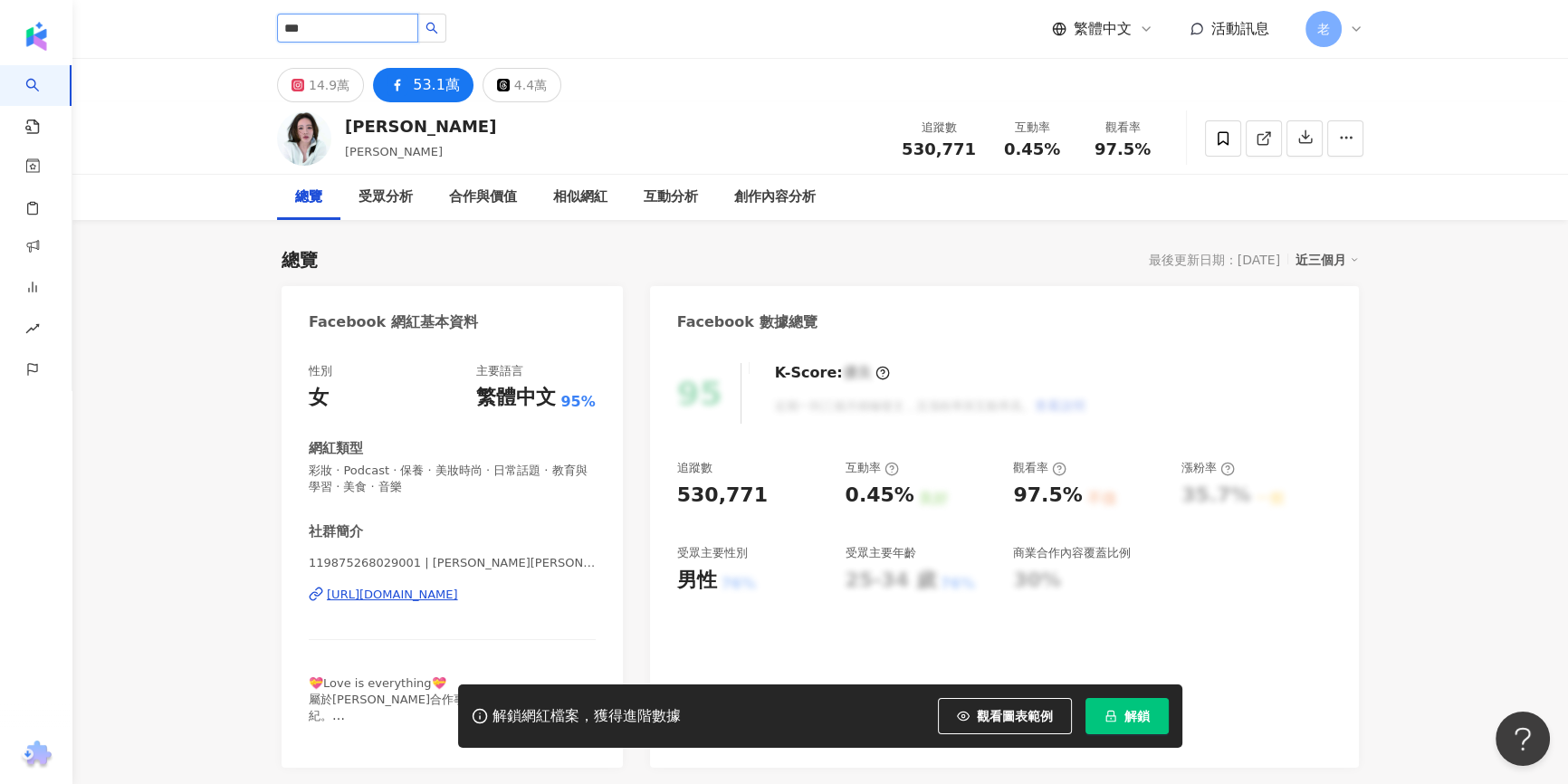
type input "***"
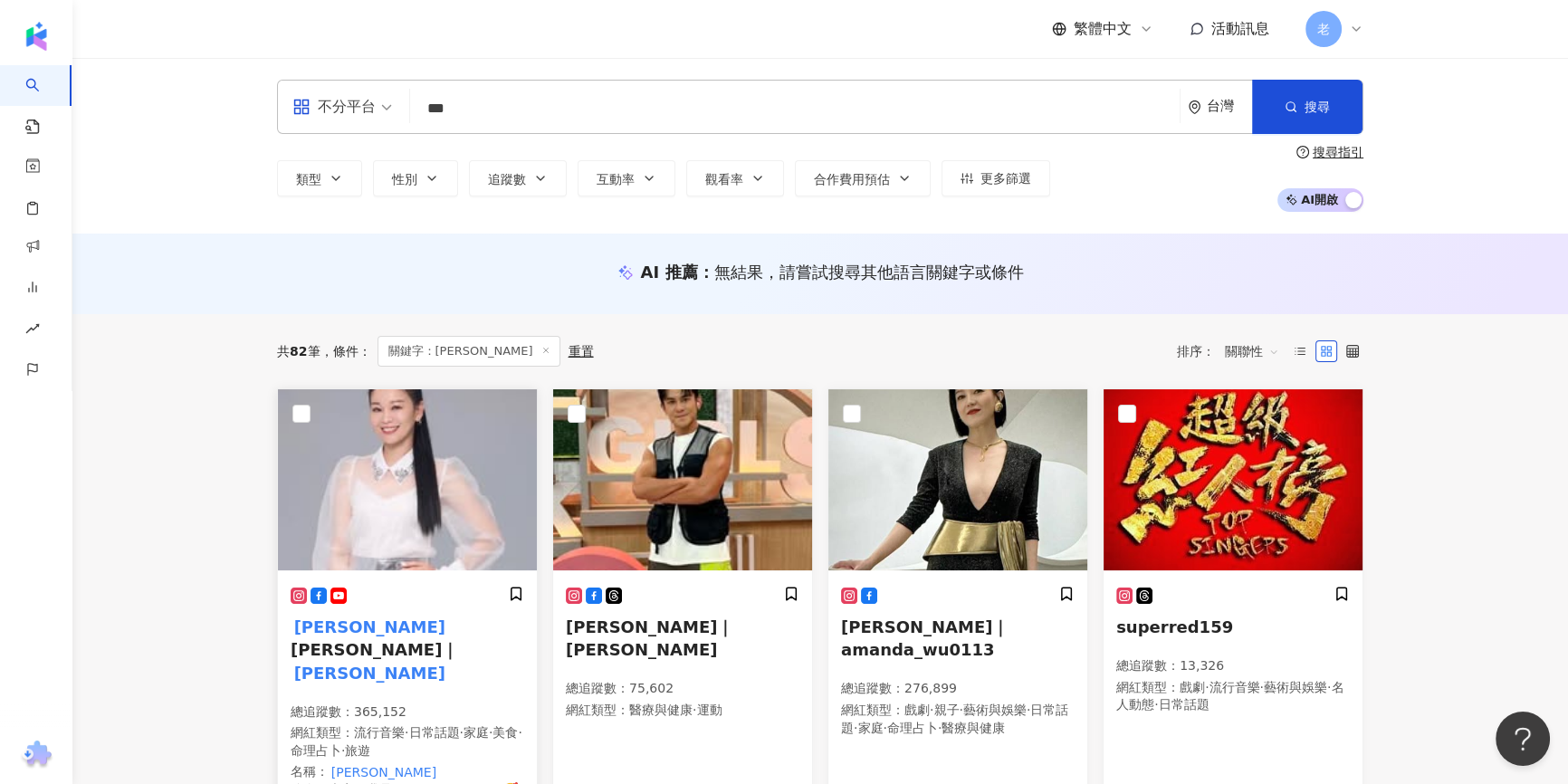
click at [380, 640] on span "Yi Chun｜" at bounding box center [374, 649] width 168 height 19
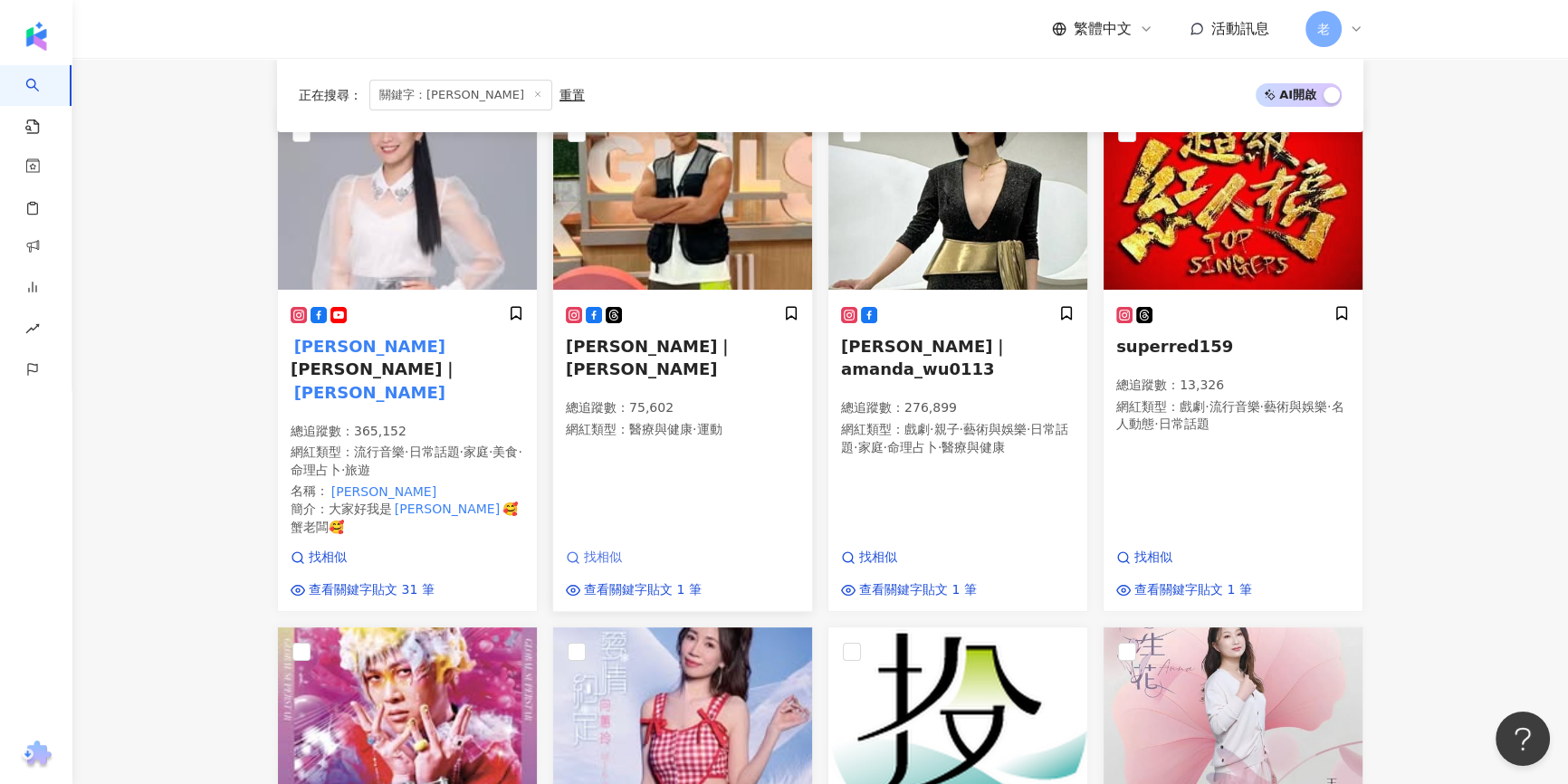
scroll to position [411, 0]
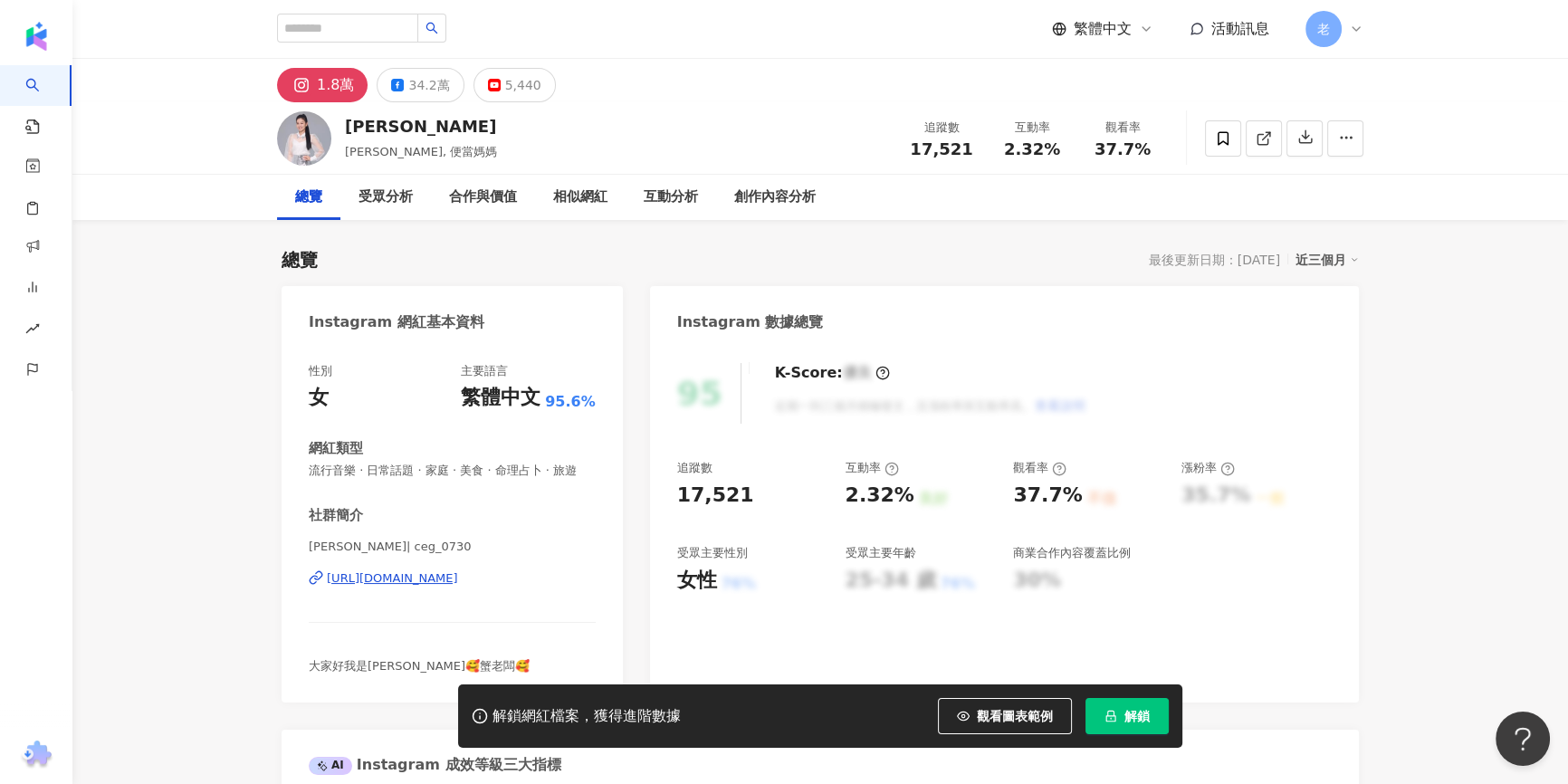
click at [1069, 515] on div "追蹤數 17,521 互動率 2.32% 良好 觀看率 37.7% 不佳 漲粉率 35.7% 一般 受眾主要性別 女性 76% 受眾主要年齡 25-34 歲 …" at bounding box center [1004, 527] width 655 height 134
click at [412, 81] on div "34.2萬" at bounding box center [428, 85] width 40 height 26
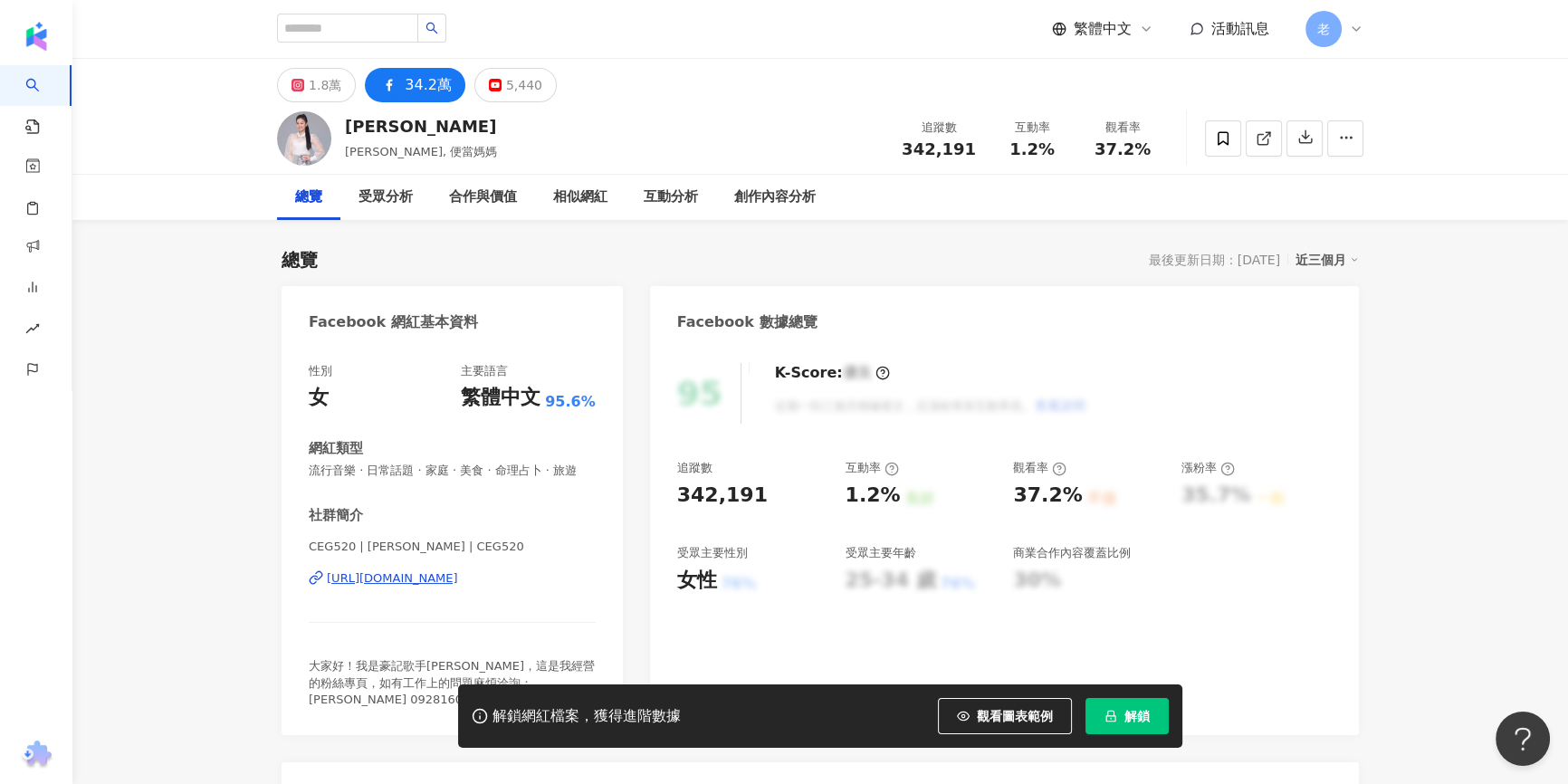
click at [1108, 715] on icon "lock" at bounding box center [1110, 716] width 13 height 13
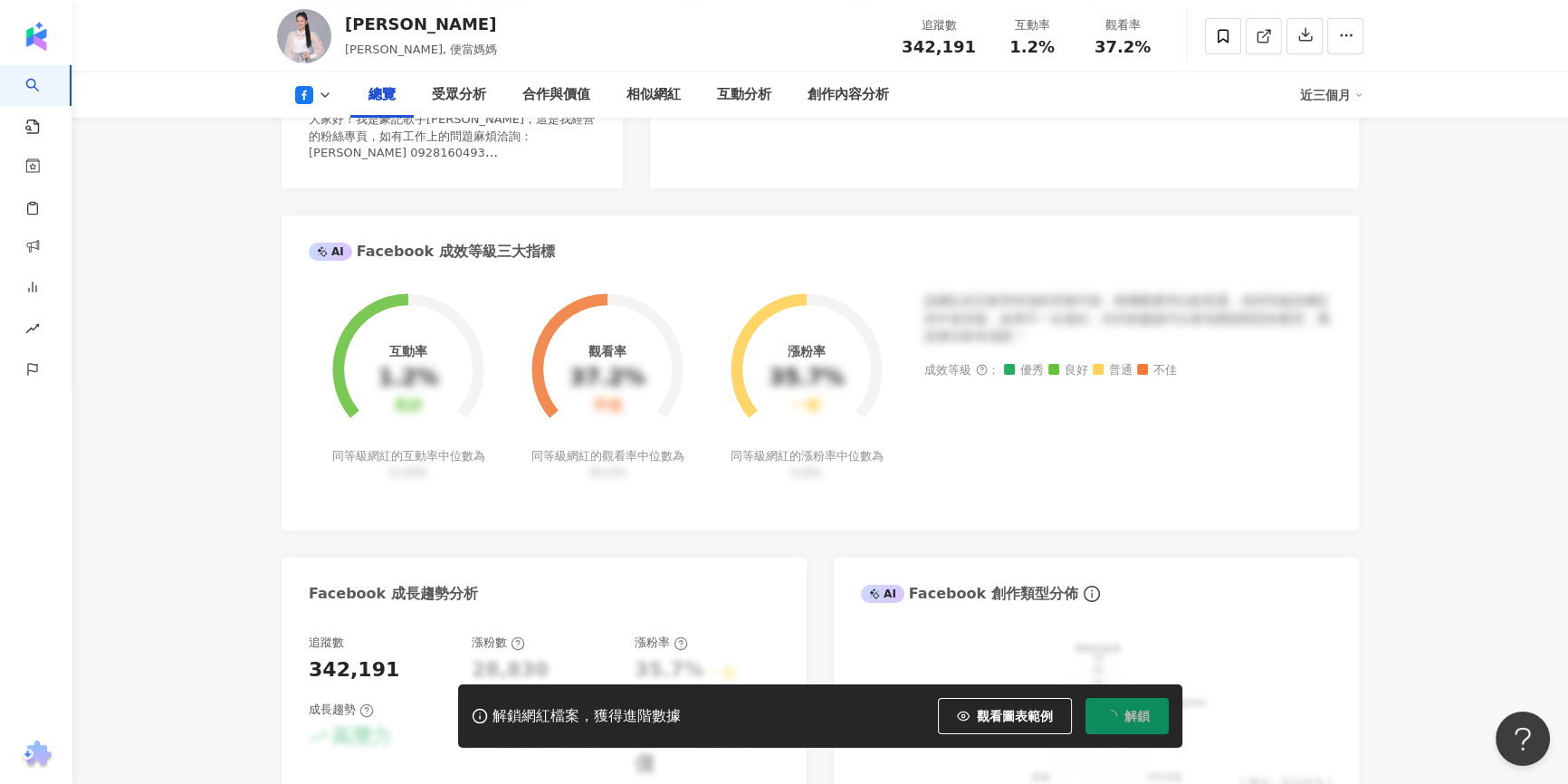
scroll to position [246, 0]
